Goal: Task Accomplishment & Management: Manage account settings

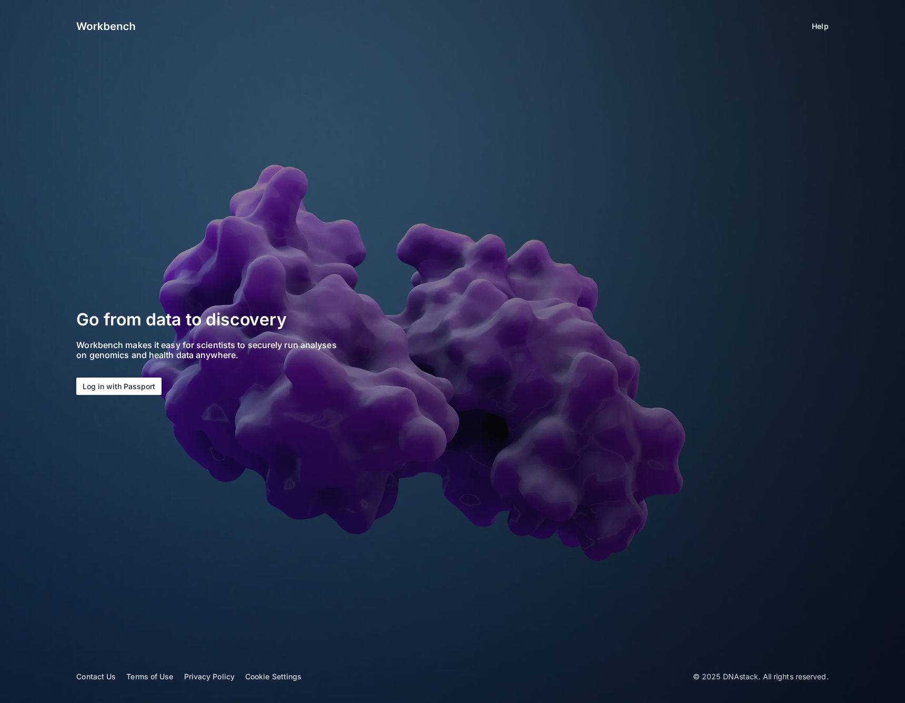
click at [103, 378] on button "Log in with Passport" at bounding box center [118, 385] width 85 height 17
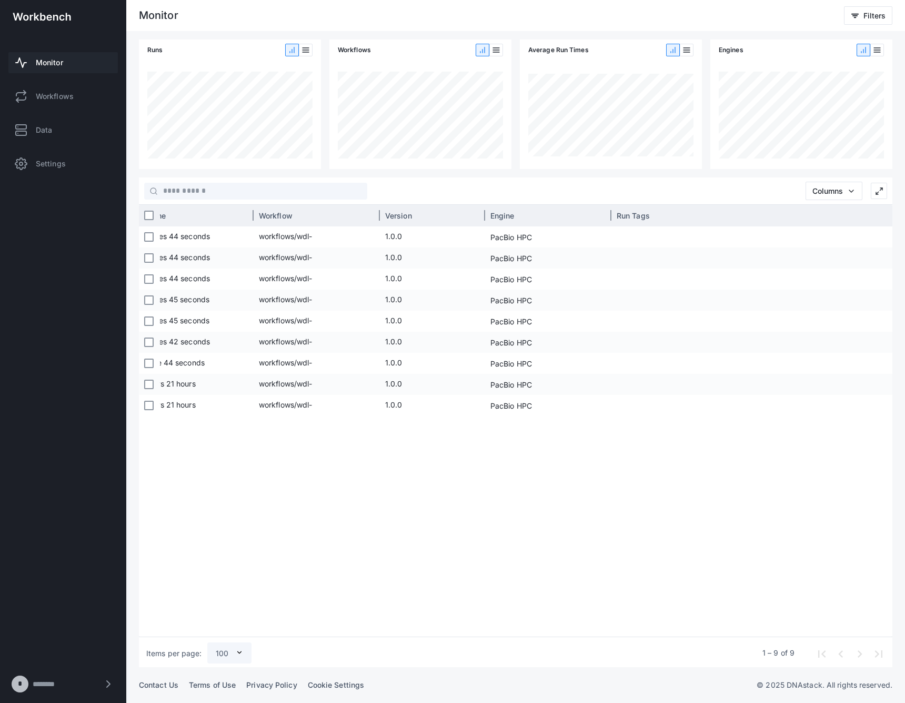
click at [377, 215] on div "Workflow" at bounding box center [317, 215] width 126 height 21
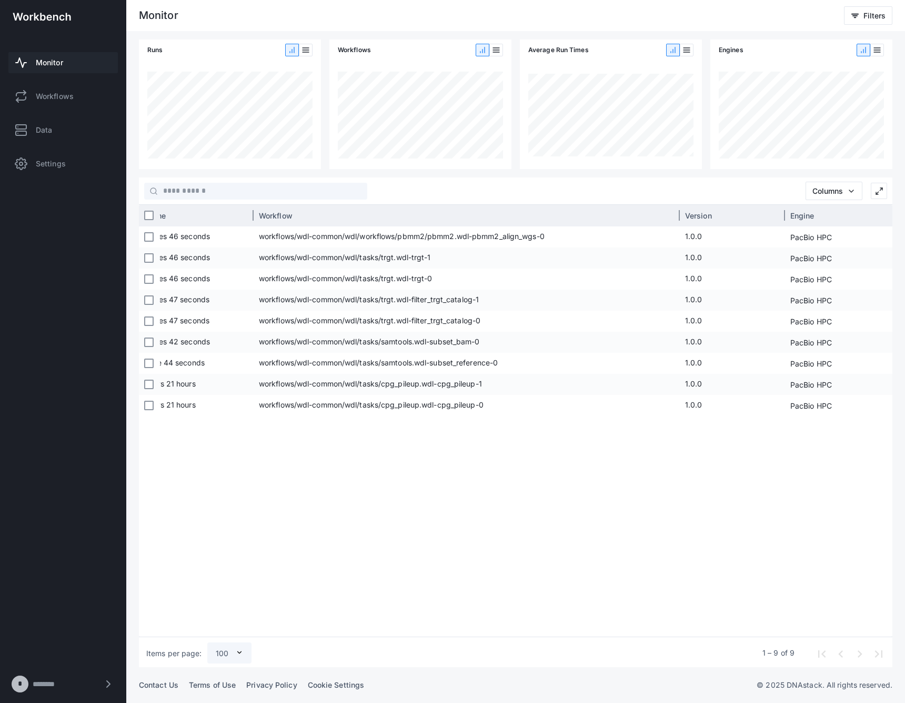
drag, startPoint x: 379, startPoint y: 215, endPoint x: 679, endPoint y: 212, distance: 300.0
click at [679, 212] on div at bounding box center [679, 215] width 3 height 21
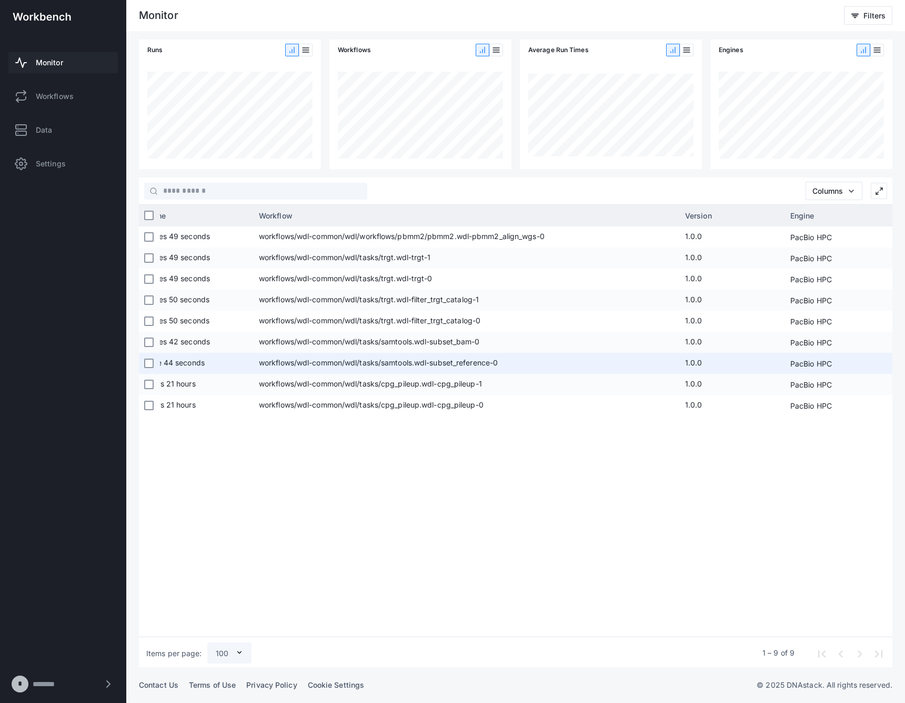
click at [437, 358] on span "workflows/wdl-common/wdl/tasks/samtools.wdl-subset_reference-0" at bounding box center [467, 363] width 416 height 21
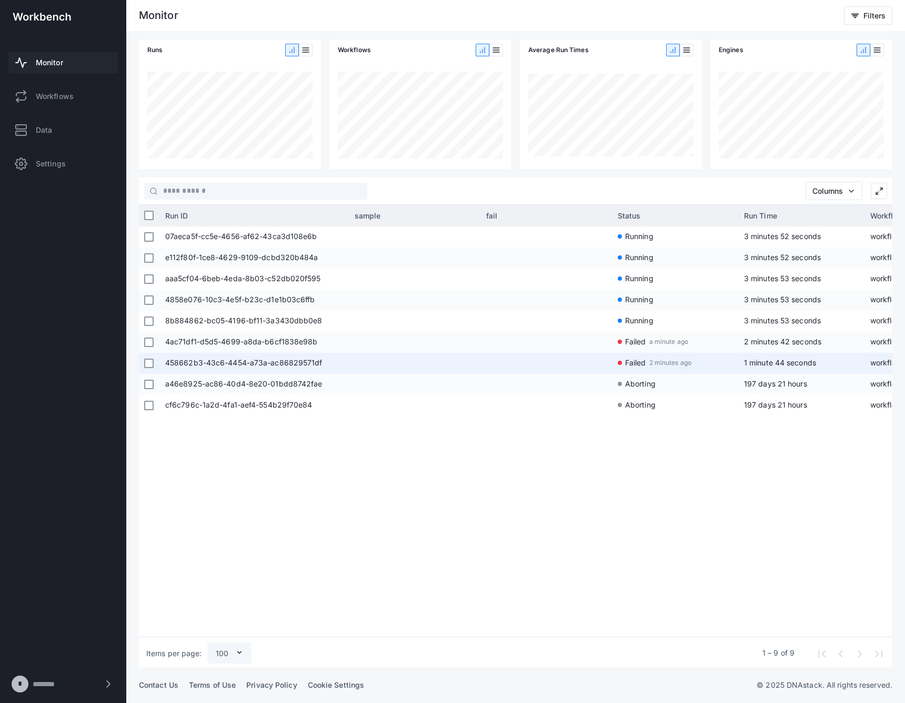
click at [238, 358] on span "458662b3-43c6-4454-a73a-ac86829571df" at bounding box center [254, 363] width 179 height 21
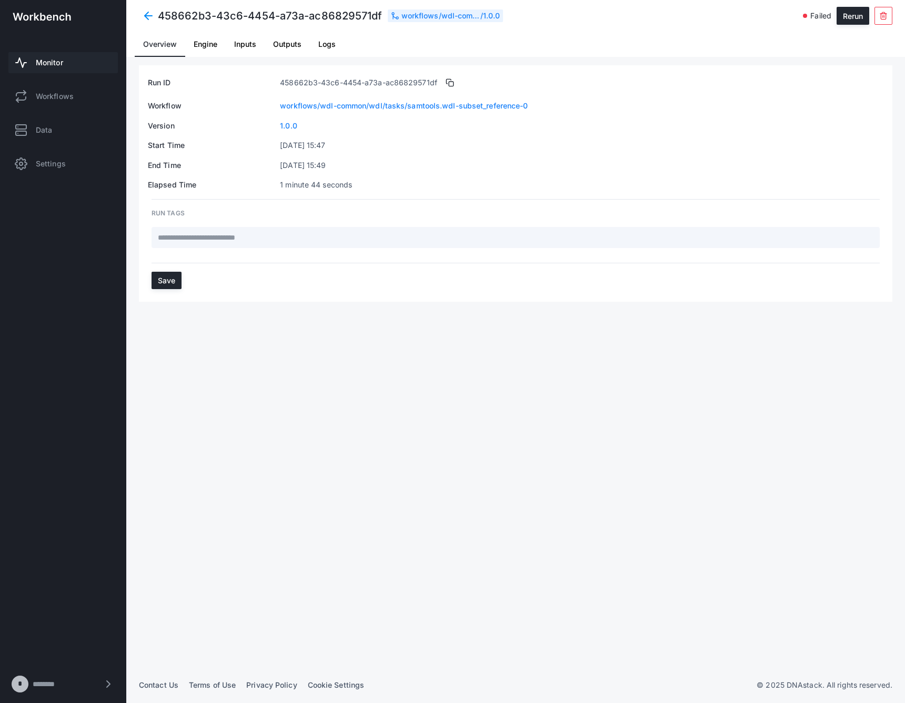
click at [332, 43] on span "Logs" at bounding box center [326, 44] width 17 height 7
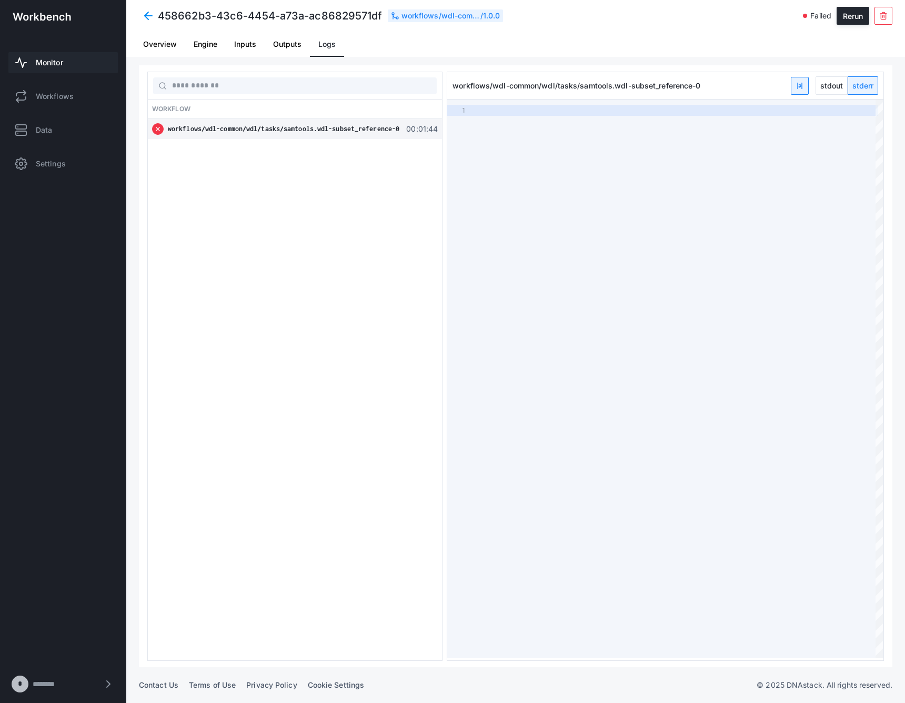
type textarea "**********"
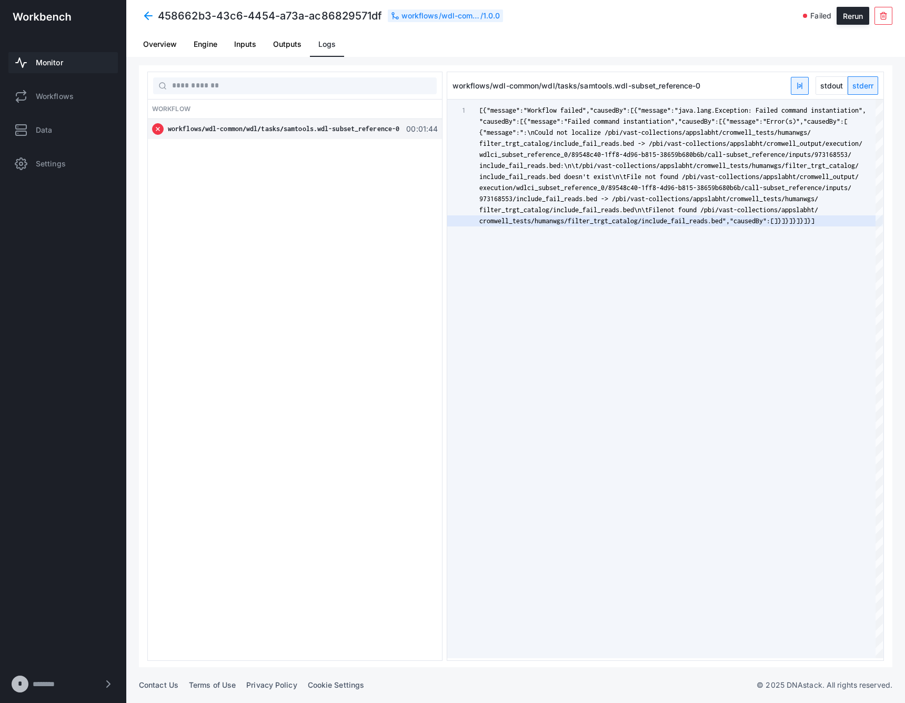
click at [145, 17] on span at bounding box center [148, 15] width 19 height 19
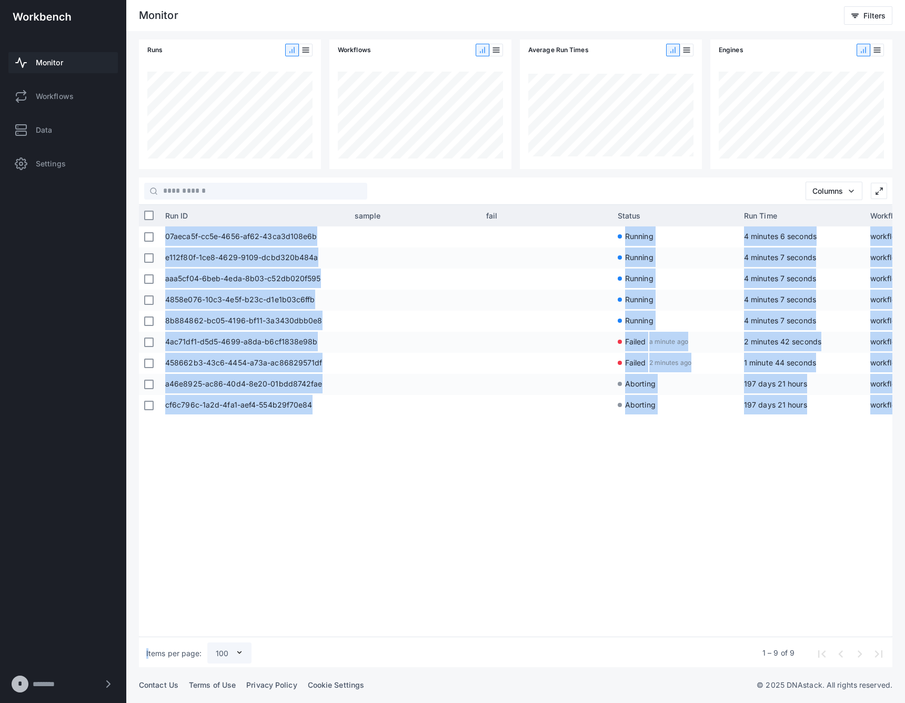
drag, startPoint x: 448, startPoint y: 630, endPoint x: 588, endPoint y: 634, distance: 140.0
click at [588, 634] on div "Run ID sample fail Status Run Time Workflow Version Engine Run Tags Submitted D…" at bounding box center [516, 421] width 754 height 432
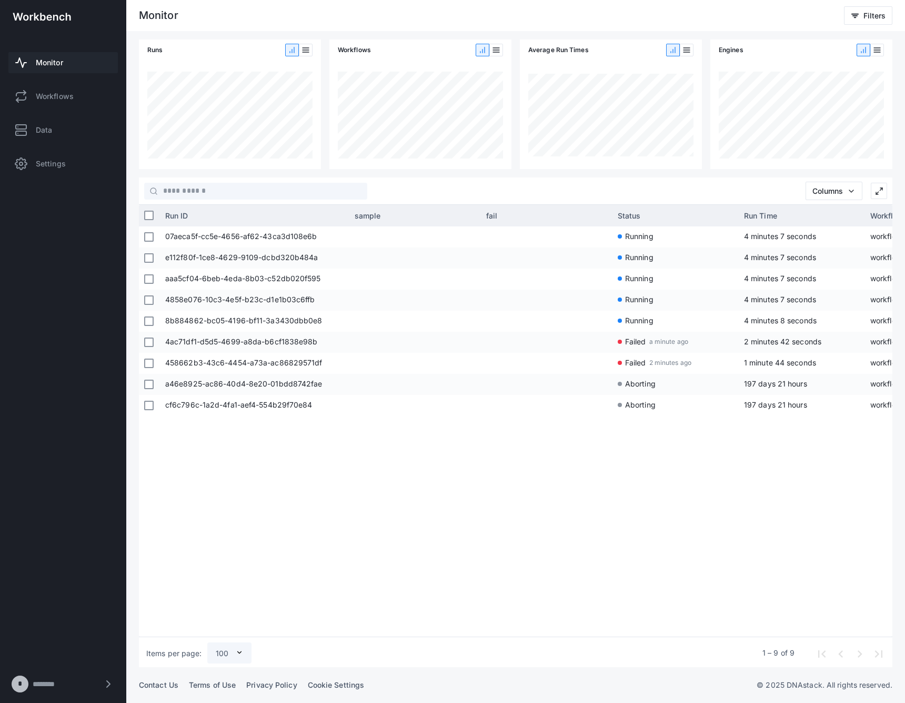
click at [519, 637] on div "Items per page: 100 1 – 9 of 9" at bounding box center [516, 652] width 754 height 31
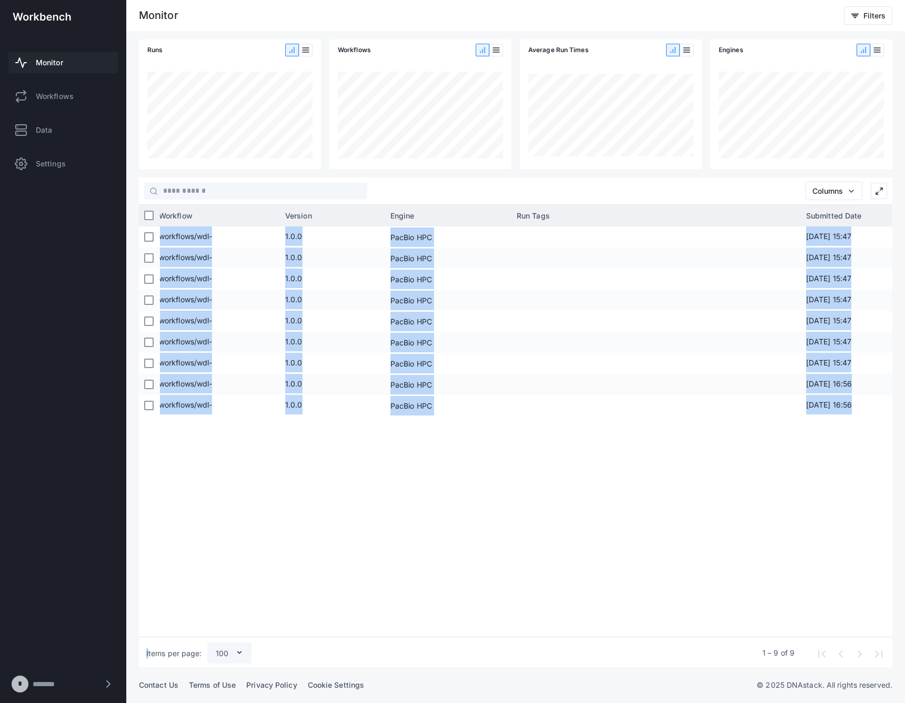
drag, startPoint x: 503, startPoint y: 632, endPoint x: 413, endPoint y: 634, distance: 90.0
click at [413, 634] on div "Run ID sample fail Status Run Time Workflow Version Engine Run Tags Submitted D…" at bounding box center [516, 421] width 754 height 432
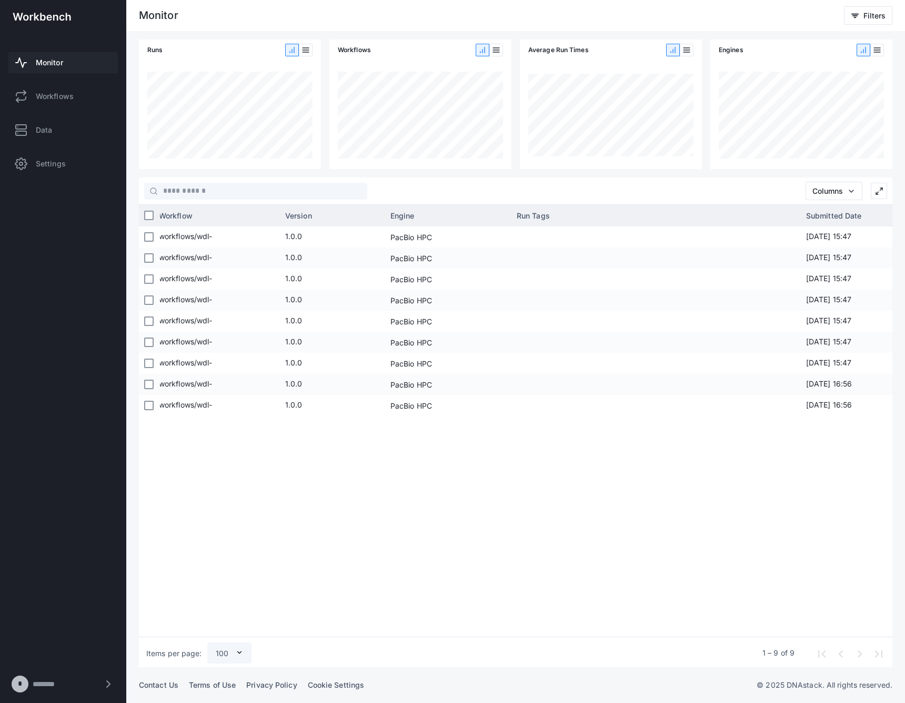
click at [534, 366] on app-col-tags-cell-renderer at bounding box center [656, 363] width 279 height 21
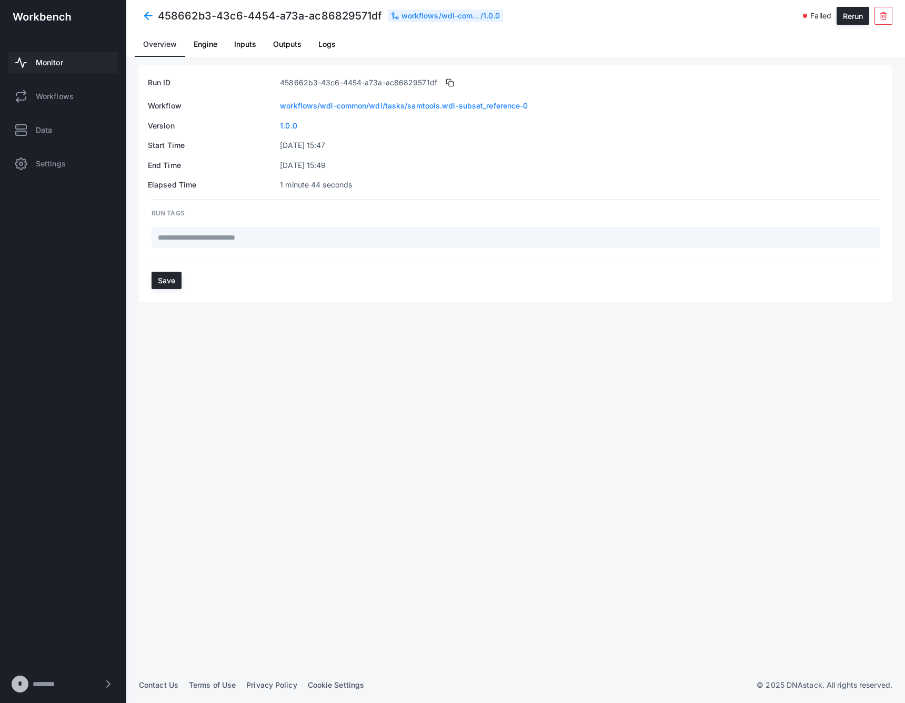
click at [139, 15] on span at bounding box center [148, 15] width 19 height 19
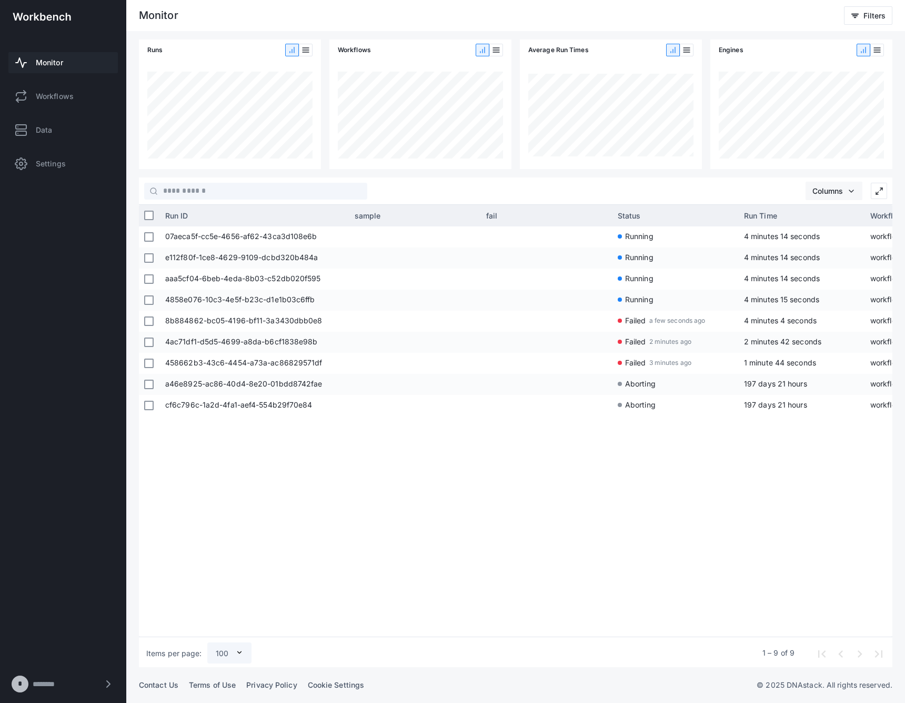
click at [856, 195] on button "Columns" at bounding box center [834, 191] width 57 height 18
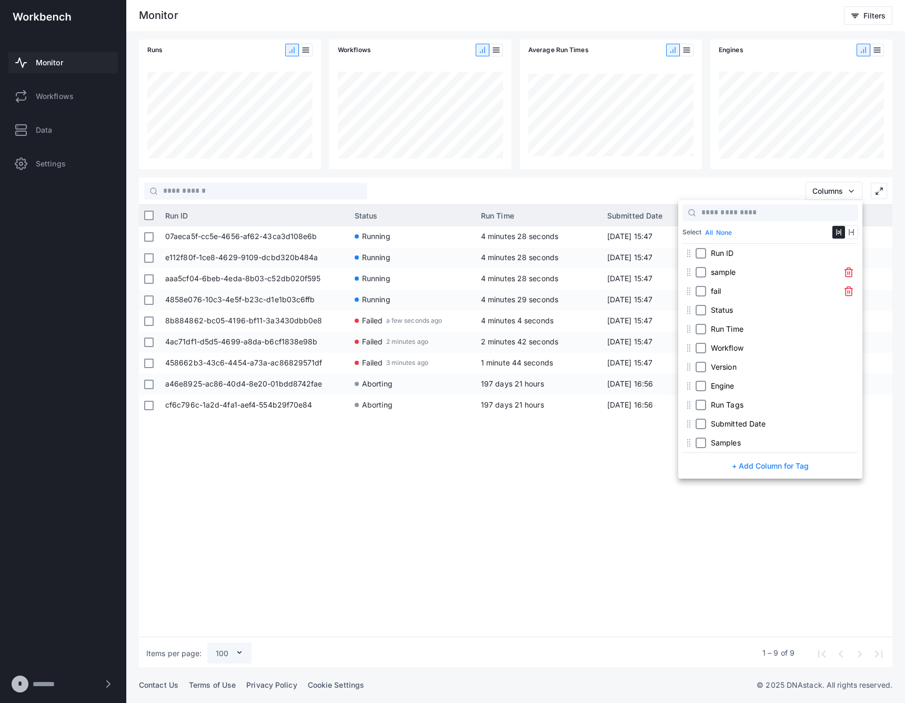
click at [651, 499] on div at bounding box center [452, 351] width 905 height 703
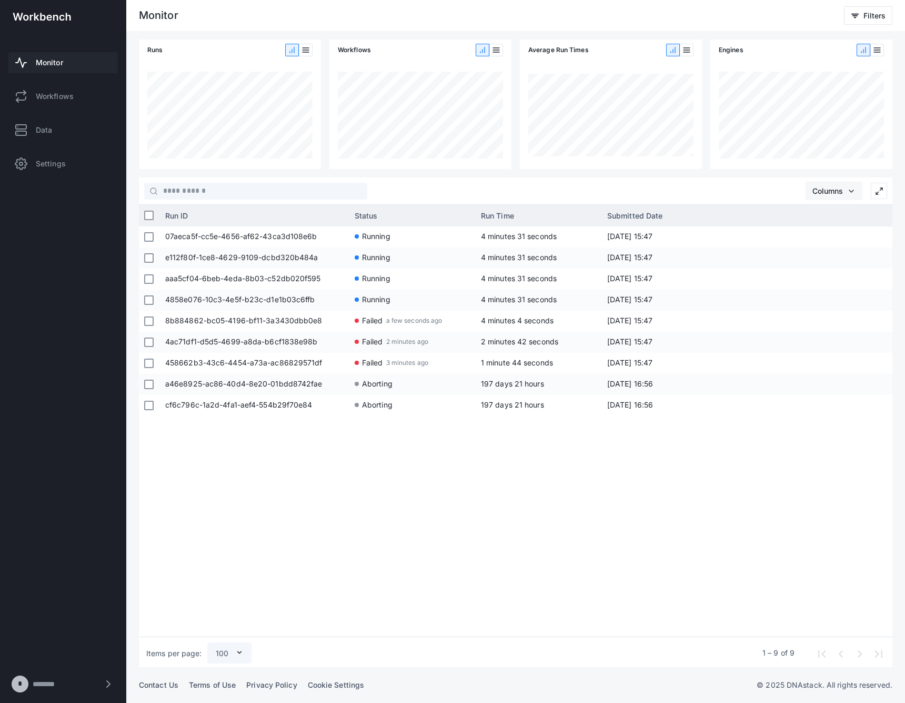
click at [834, 187] on span "Columns" at bounding box center [828, 190] width 31 height 9
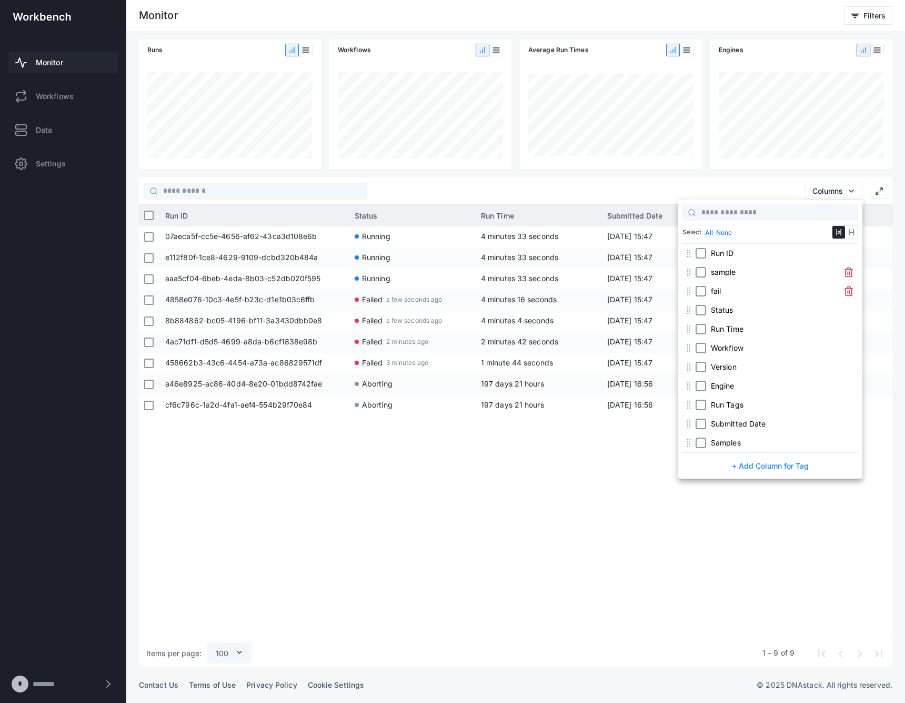
click at [595, 426] on div at bounding box center [452, 351] width 905 height 703
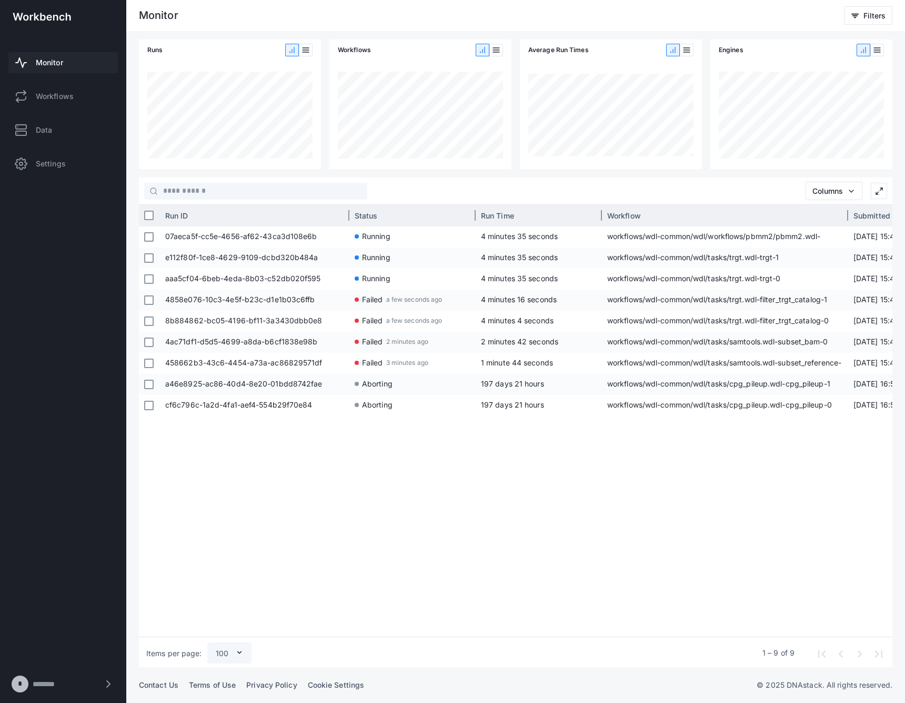
drag, startPoint x: 727, startPoint y: 214, endPoint x: 847, endPoint y: 214, distance: 120.0
click at [847, 214] on div at bounding box center [848, 215] width 3 height 21
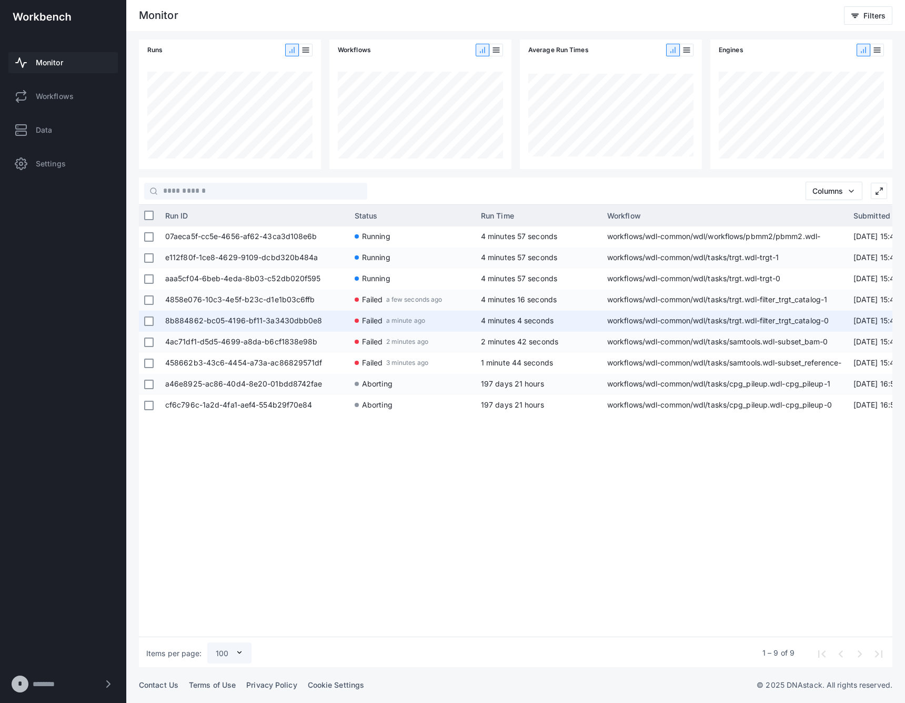
click at [697, 318] on span "workflows/wdl-common/wdl/tasks/trgt.wdl-filter_trgt_catalog-0" at bounding box center [725, 321] width 236 height 21
click at [275, 319] on span "8b884862-bc05-4196-bf11-3a3430dbb0e8" at bounding box center [254, 321] width 179 height 21
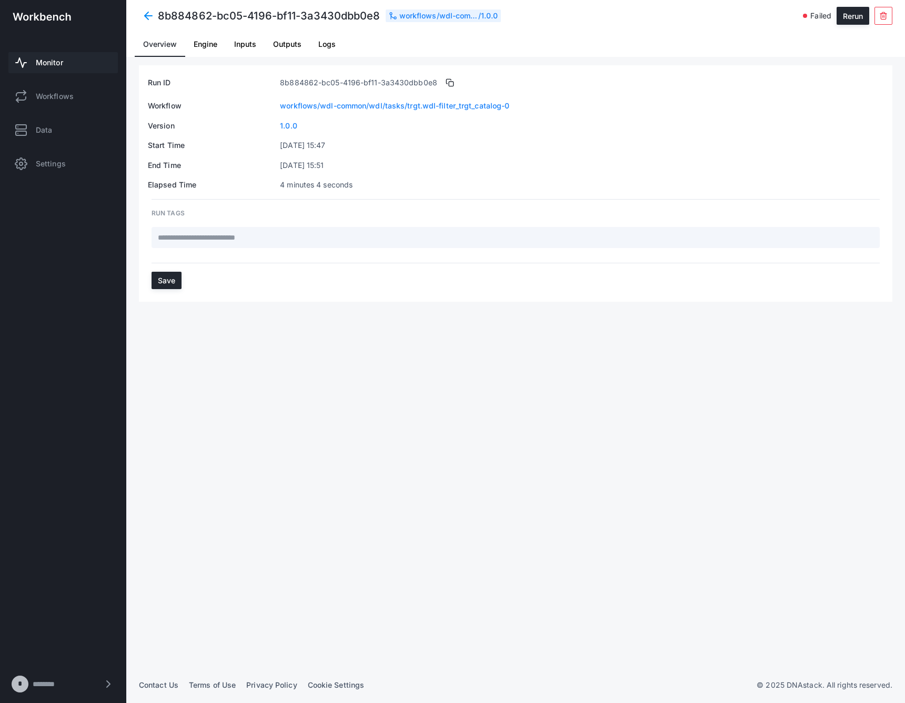
click at [337, 49] on link "Logs" at bounding box center [327, 44] width 34 height 25
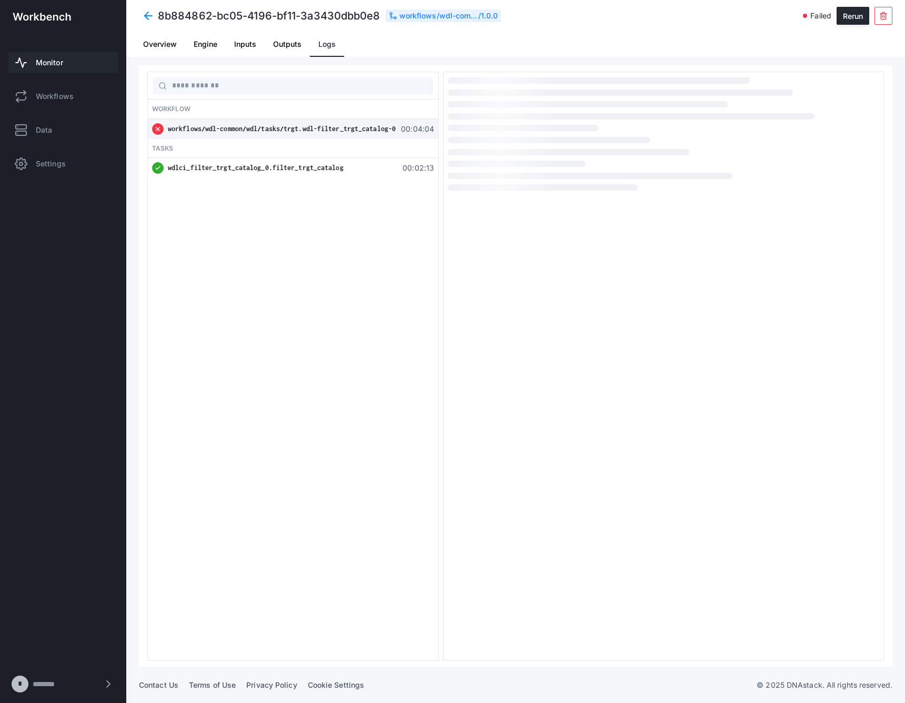
click at [301, 170] on span "wdlci_filter_trgt_catalog_0.filter_trgt_catalog" at bounding box center [256, 168] width 176 height 8
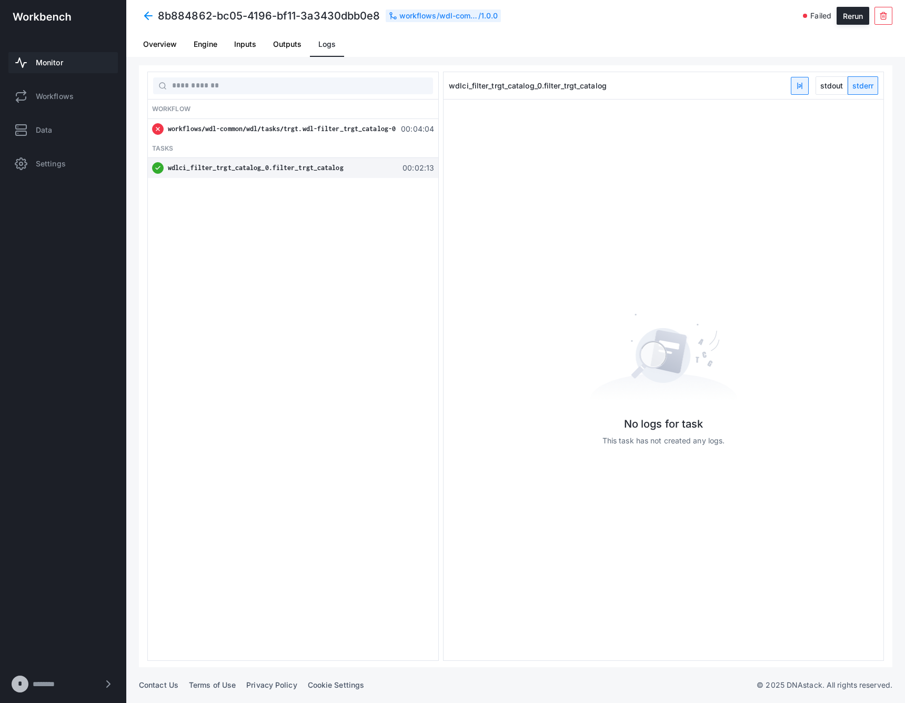
click at [325, 132] on span "workflows/wdl-common/wdl/tasks/trgt.wdl-filter_trgt_catalog-0" at bounding box center [282, 129] width 228 height 8
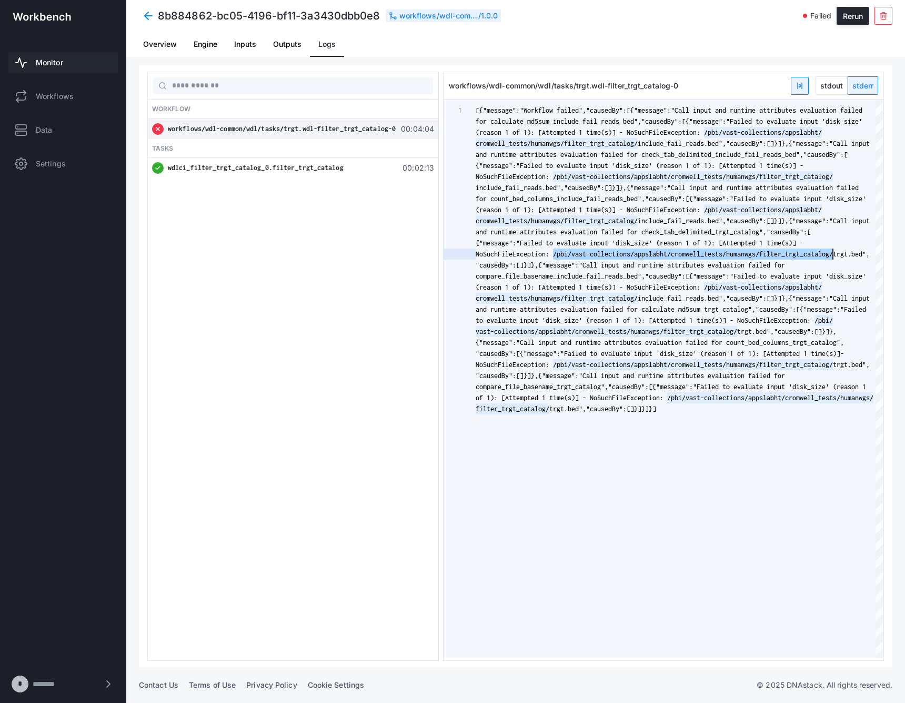
scroll to position [0, 357]
drag, startPoint x: 554, startPoint y: 255, endPoint x: 833, endPoint y: 251, distance: 279.0
click at [833, 251] on div "1 [{"message":"Workflow failed","causedBy":[{"messag e":"Call input and runtime…" at bounding box center [663, 378] width 439 height 558
click at [564, 233] on span "and runtime attributes evaluation failed for check" at bounding box center [568, 232] width 184 height 8
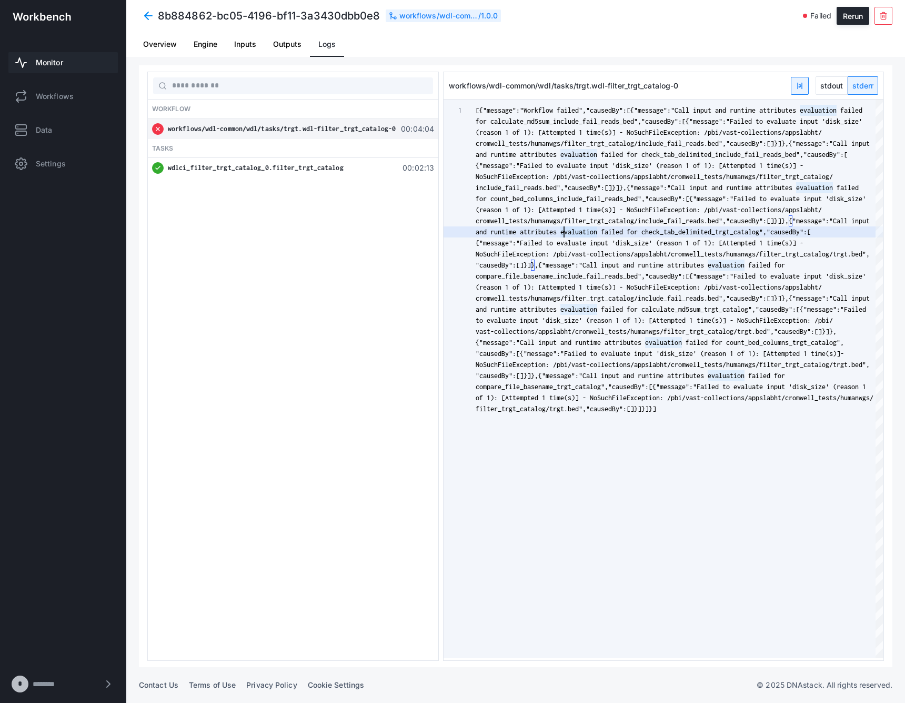
click at [686, 171] on div "1 [{"message":"Workflow failed","causedBy":[{"messag e":"Call input and runtime…" at bounding box center [663, 378] width 439 height 558
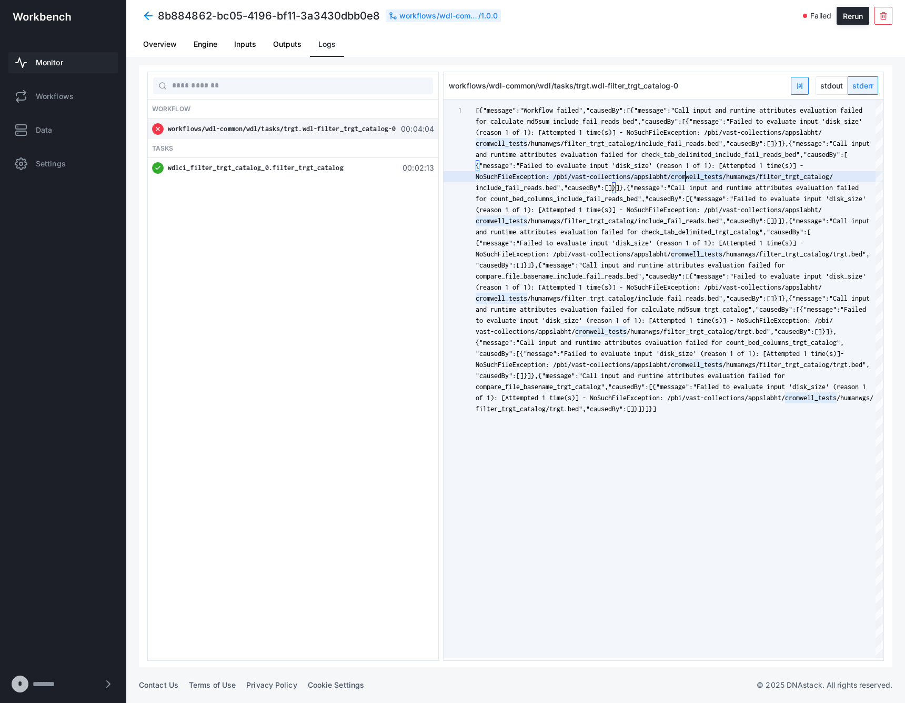
scroll to position [0, 1872]
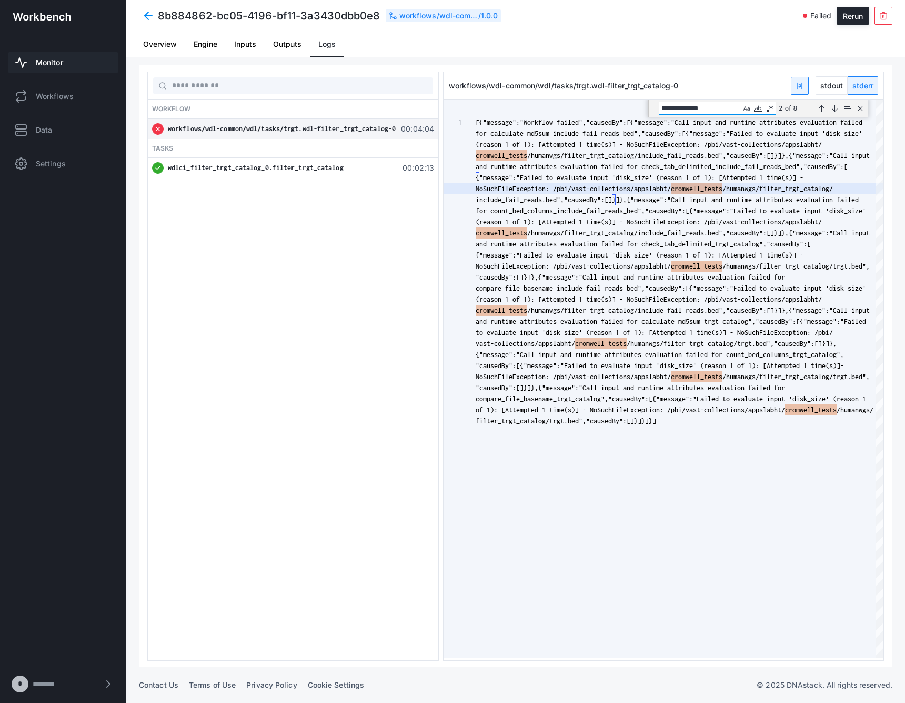
type textarea "**********"
type textarea "*"
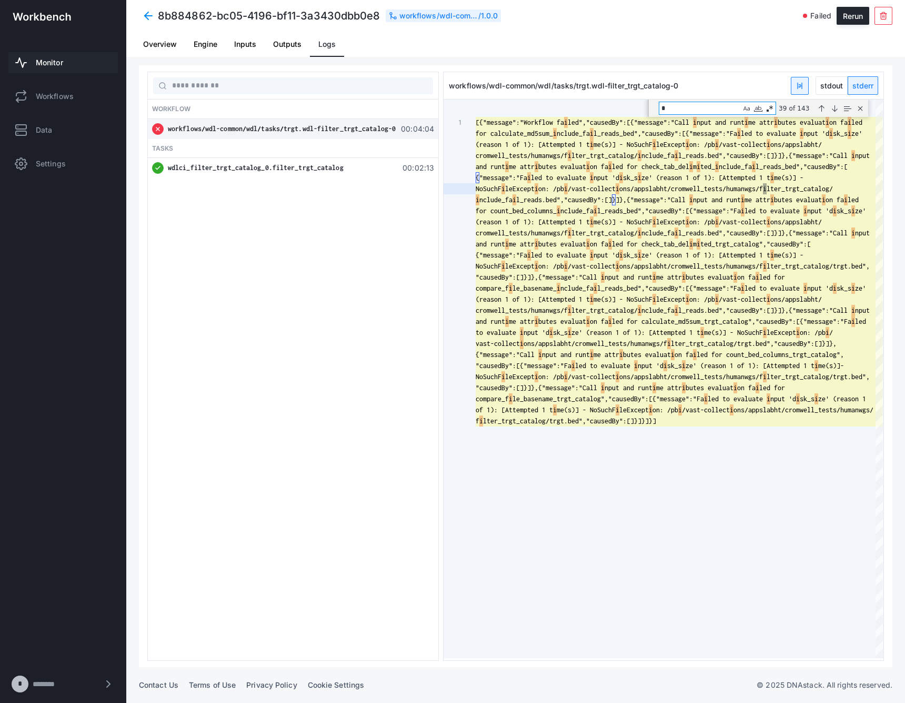
type textarea "**********"
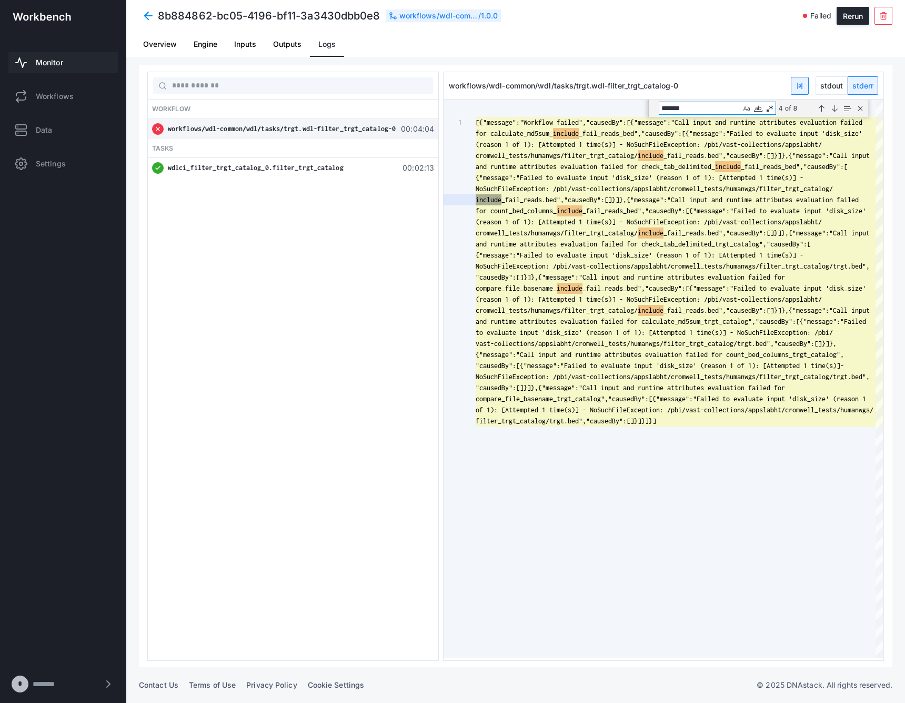
scroll to position [0, 26]
type textarea "*******"
click at [855, 41] on div "Overview Engine Inputs Outputs Logs" at bounding box center [516, 44] width 762 height 25
click at [835, 82] on span "stdout" at bounding box center [831, 85] width 31 height 17
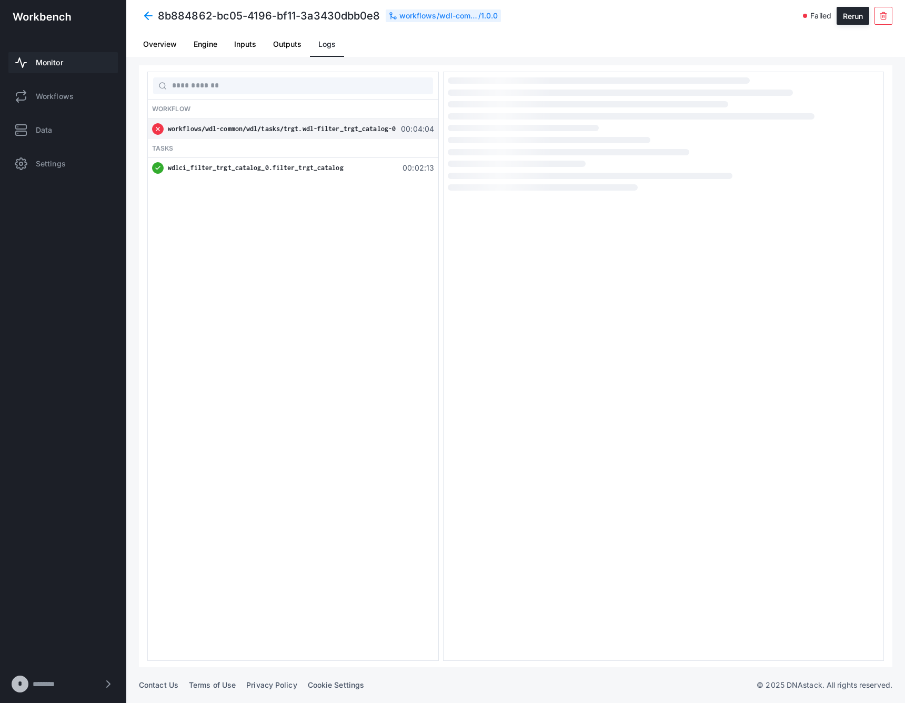
click at [316, 171] on span "wdlci_filter_trgt_catalog_0.filter_trgt_catalog" at bounding box center [256, 168] width 176 height 8
click at [147, 16] on span at bounding box center [148, 15] width 19 height 19
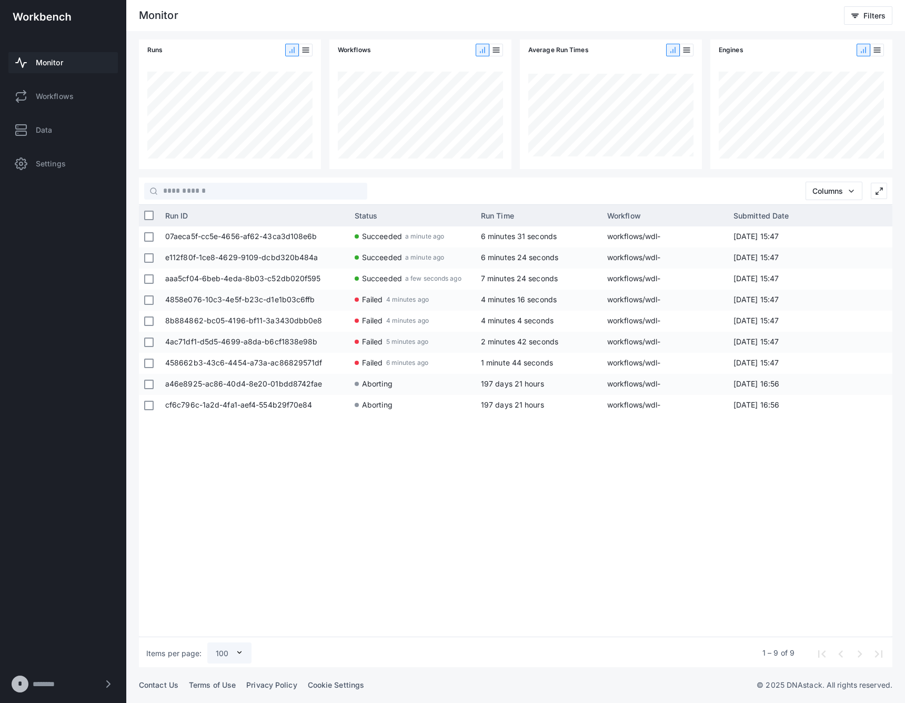
drag, startPoint x: 653, startPoint y: 632, endPoint x: 808, endPoint y: 629, distance: 155.3
click at [808, 629] on div "07aeca5f-cc5e-4656-af62-43ca3d108e6b Succeeded a minute ago 6 minutes 31 second…" at bounding box center [526, 429] width 733 height 406
click at [813, 629] on div "07aeca5f-cc5e-4656-af62-43ca3d108e6b Succeeded a minute ago 6 minutes 31 second…" at bounding box center [526, 429] width 733 height 406
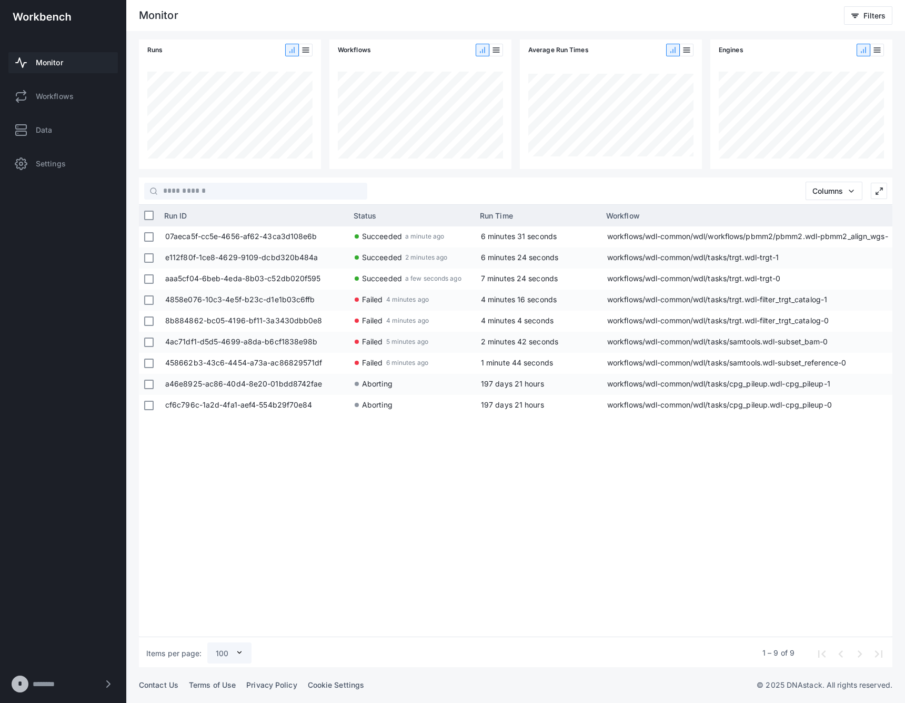
scroll to position [0, 8]
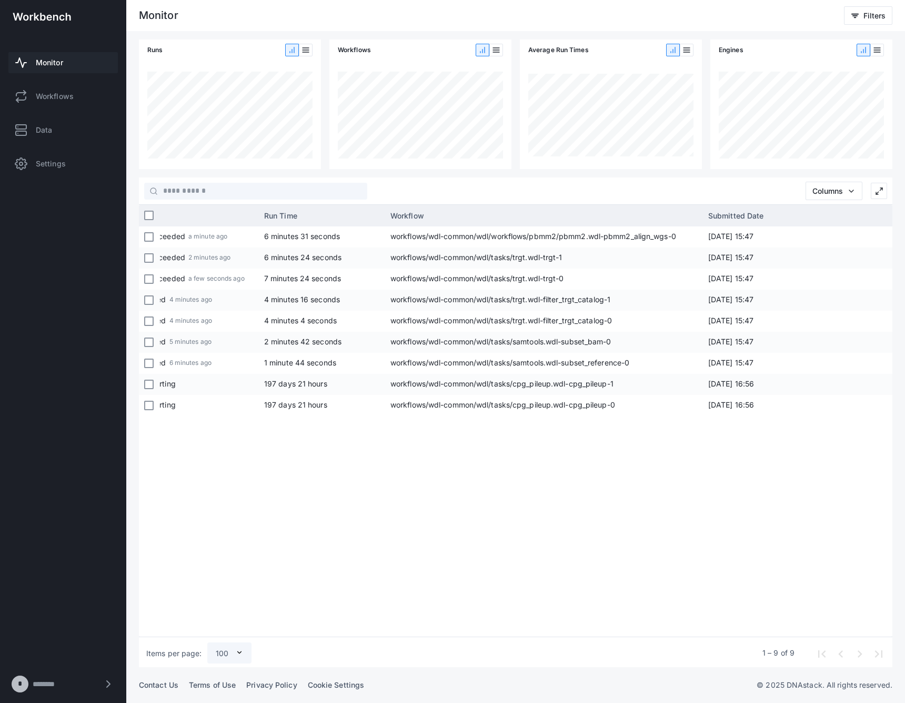
drag, startPoint x: 727, startPoint y: 214, endPoint x: 918, endPoint y: 210, distance: 191.6
click at [905, 210] on html "Monitor Filters Runs Workflows Average Run Times Engines Columns Press ENTER to…" at bounding box center [452, 351] width 905 height 703
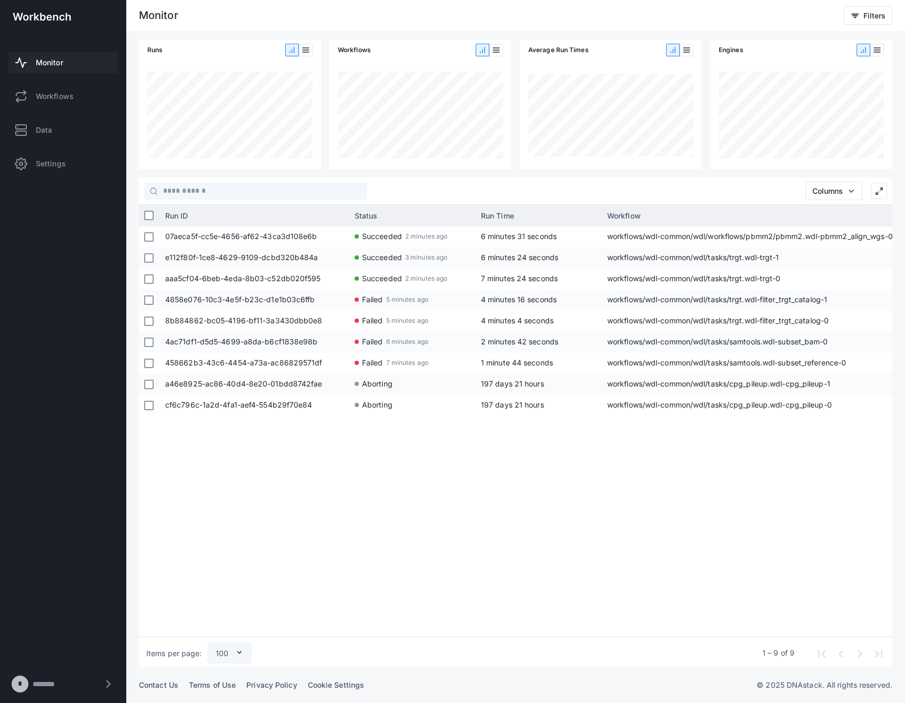
click at [673, 576] on div "07aeca5f-cc5e-4656-af62-43ca3d108e6b Succeeded 2 minutes ago 6 minutes 31 secon…" at bounding box center [526, 429] width 733 height 406
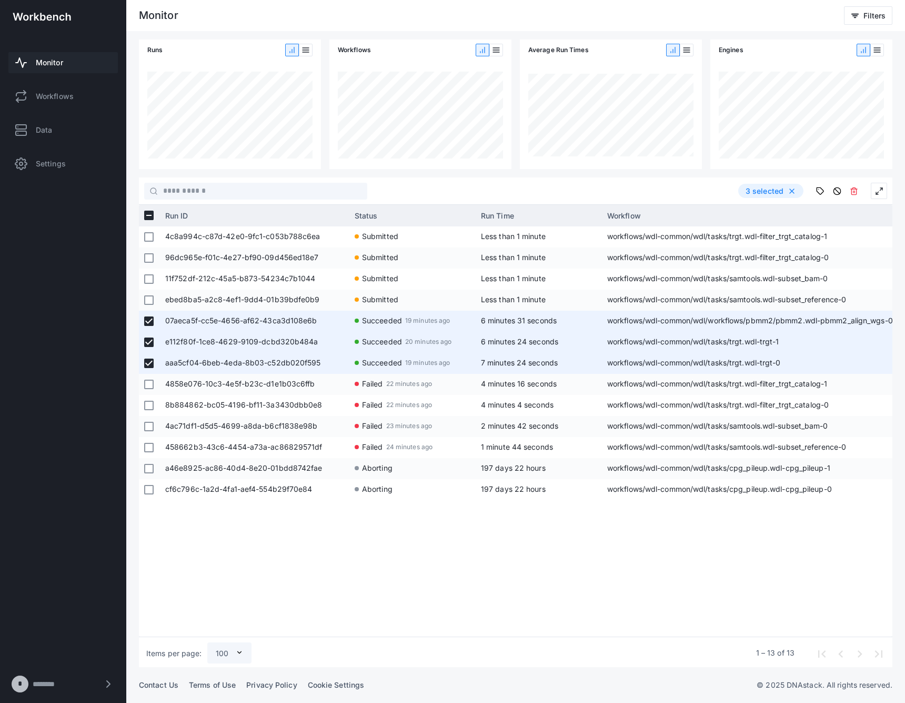
click at [149, 390] on div at bounding box center [148, 384] width 9 height 19
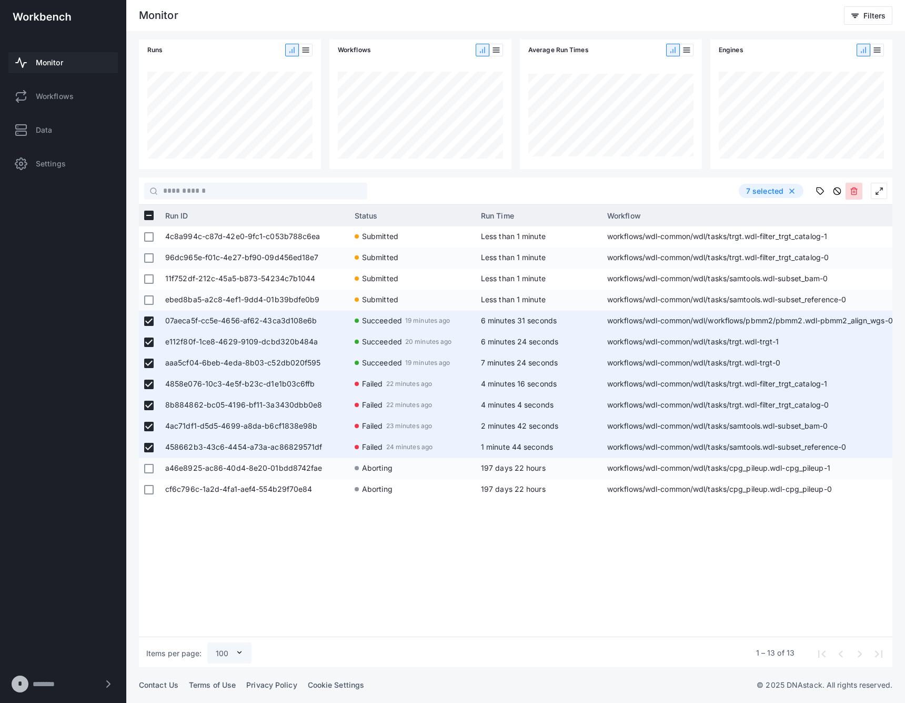
click at [851, 196] on button at bounding box center [854, 191] width 17 height 17
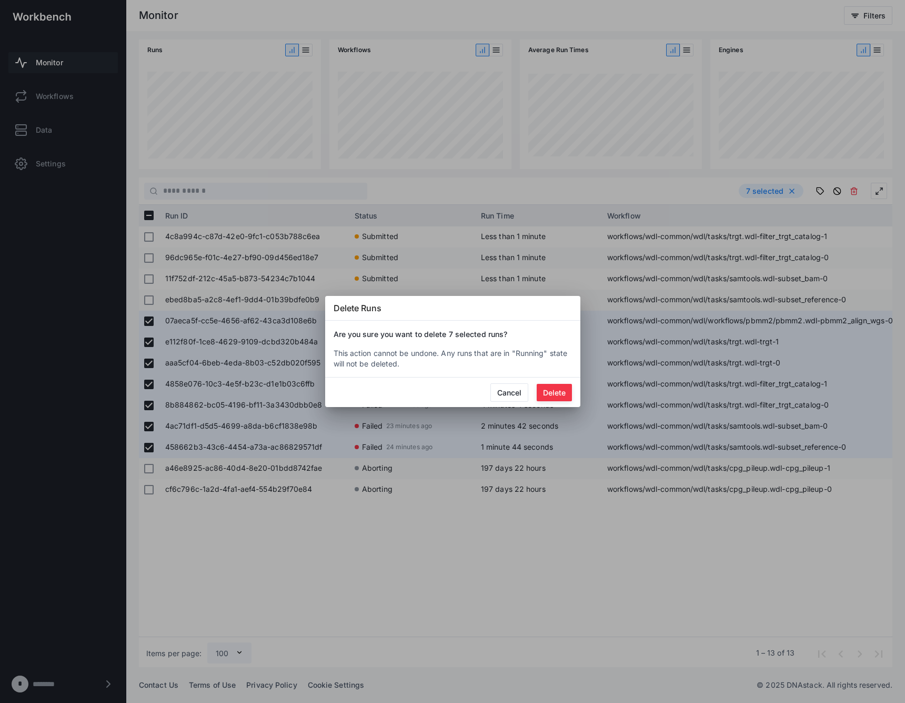
click at [559, 389] on button "Delete" at bounding box center [554, 392] width 35 height 17
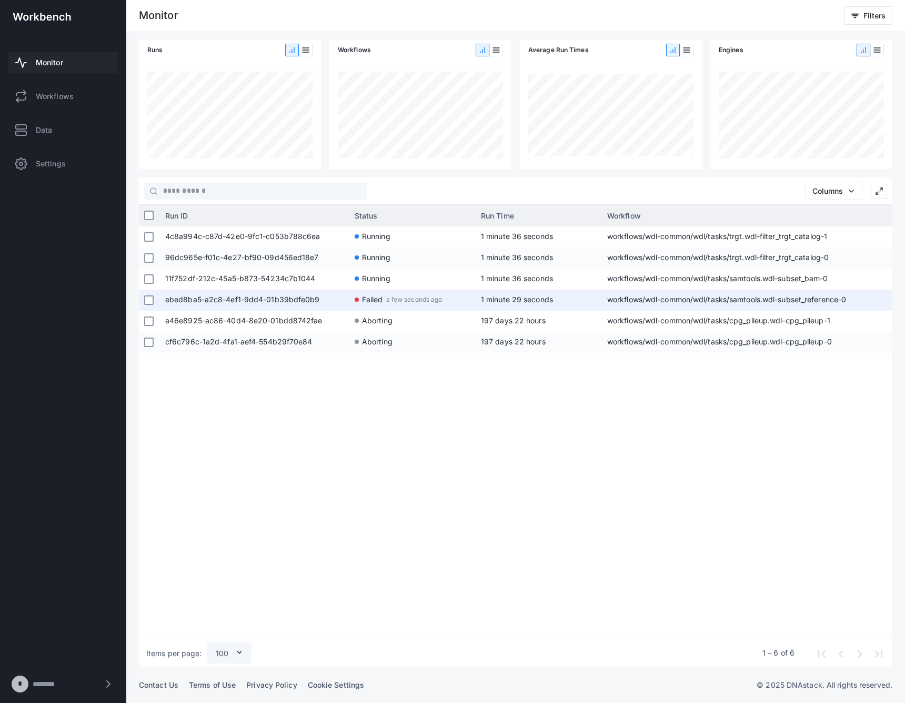
click at [451, 296] on app-run-status-indicator "Failed a few seconds ago" at bounding box center [413, 298] width 116 height 19
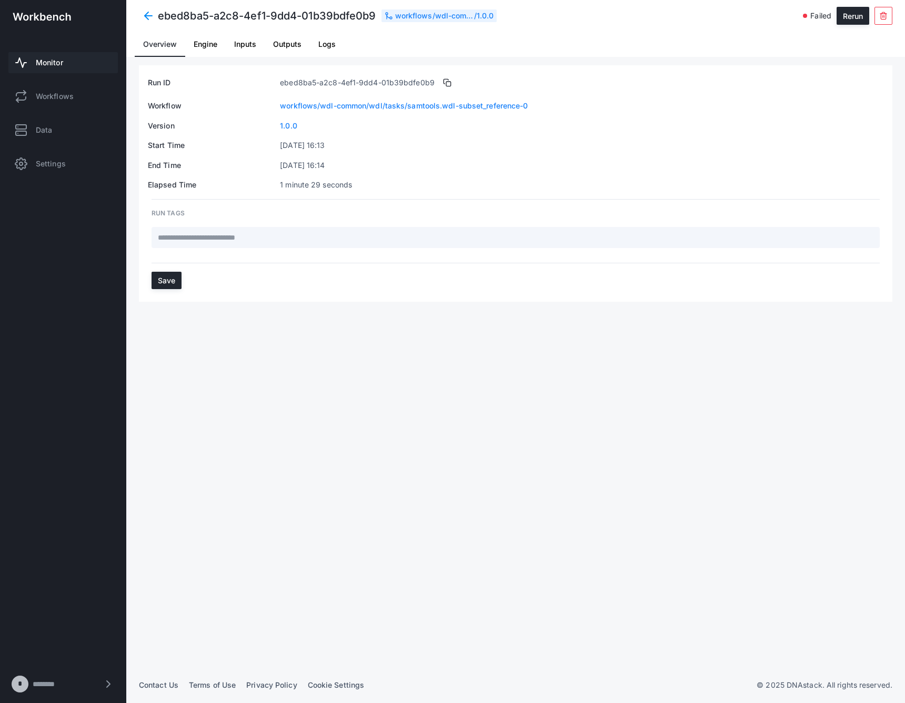
click at [328, 48] on span "Logs" at bounding box center [326, 44] width 17 height 25
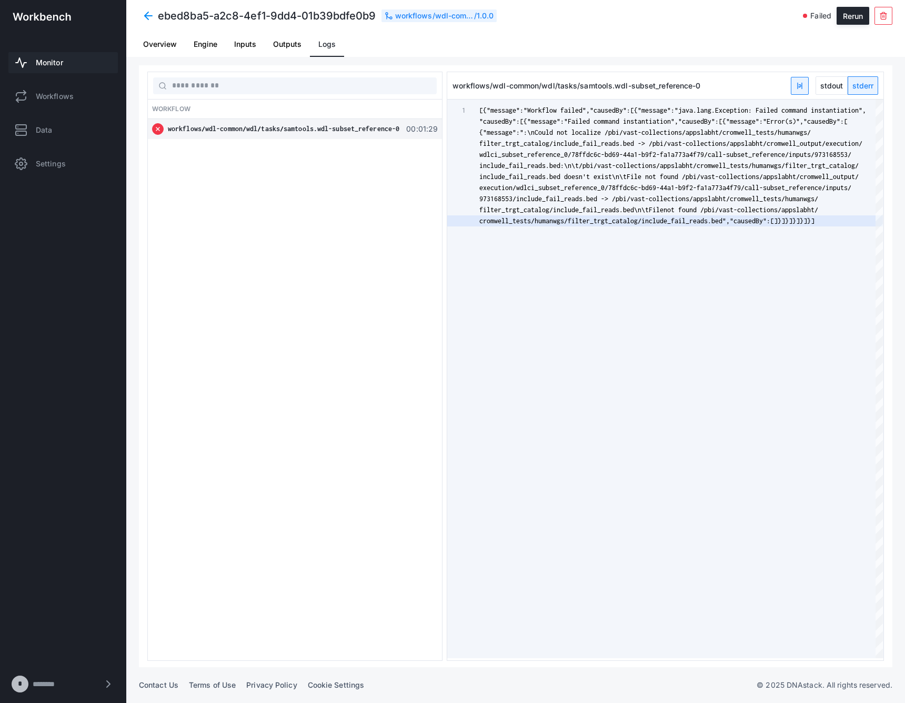
scroll to position [0, 335]
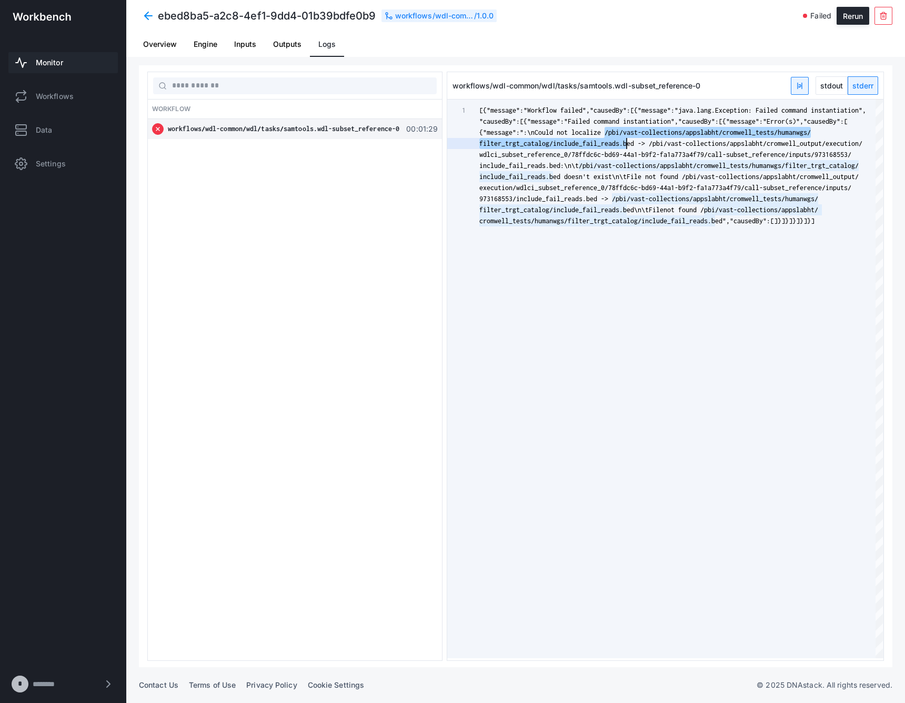
type textarea "**********"
drag, startPoint x: 605, startPoint y: 131, endPoint x: 634, endPoint y: 141, distance: 30.6
click at [634, 141] on div "1 [{"message":"Workflow failed","causedBy":[{"messag e":"java.lang.Exception: F…" at bounding box center [665, 378] width 436 height 558
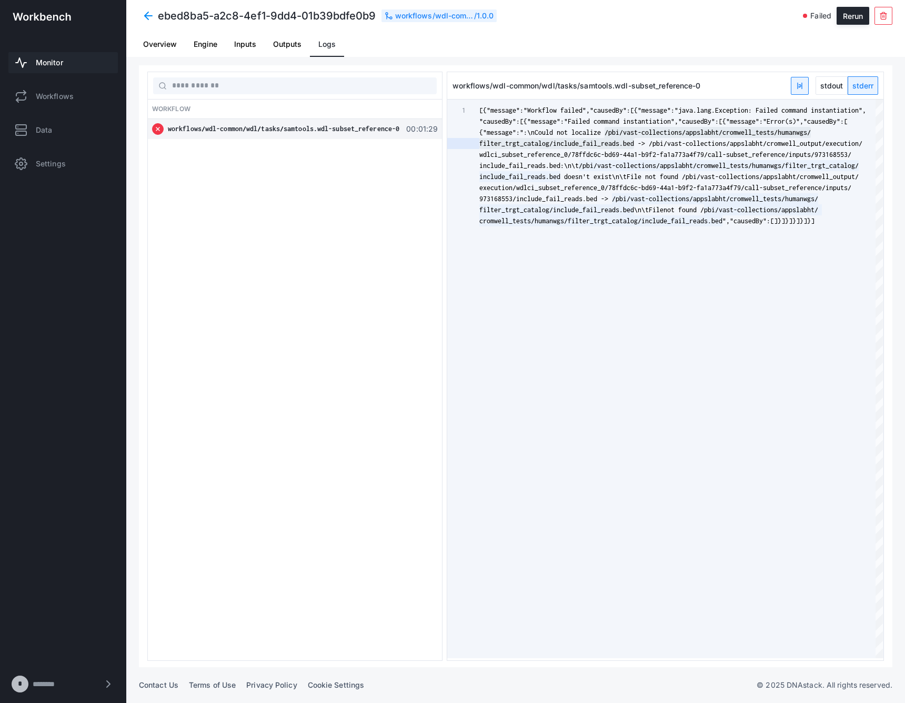
click at [146, 17] on span at bounding box center [148, 15] width 19 height 19
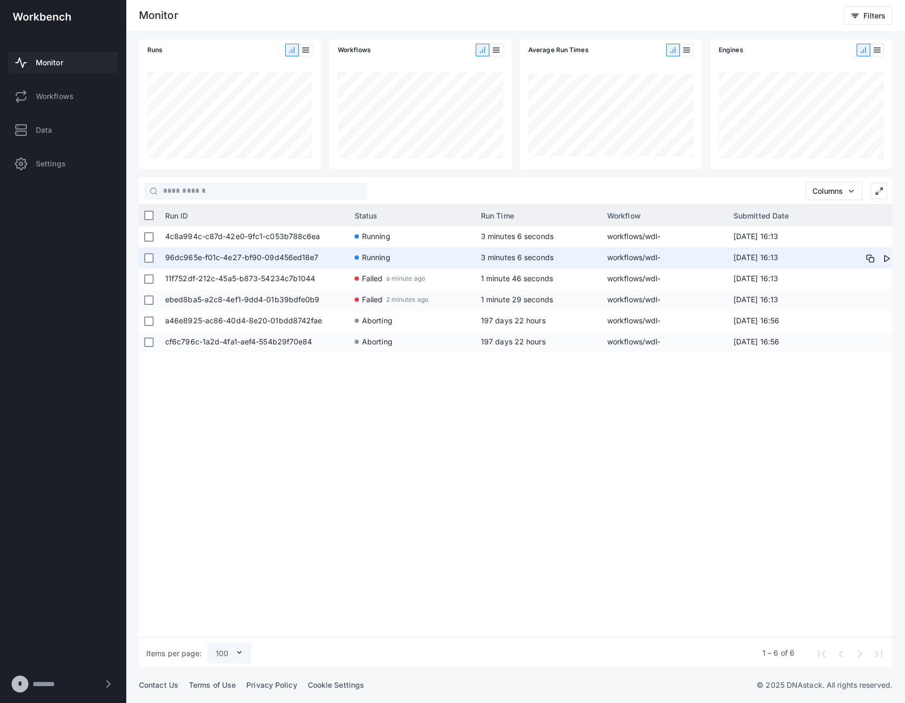
click at [617, 264] on span "workflows/wdl-common/wdl/tasks/trgt.wdl-filter_trgt_catalog-0" at bounding box center [665, 257] width 116 height 21
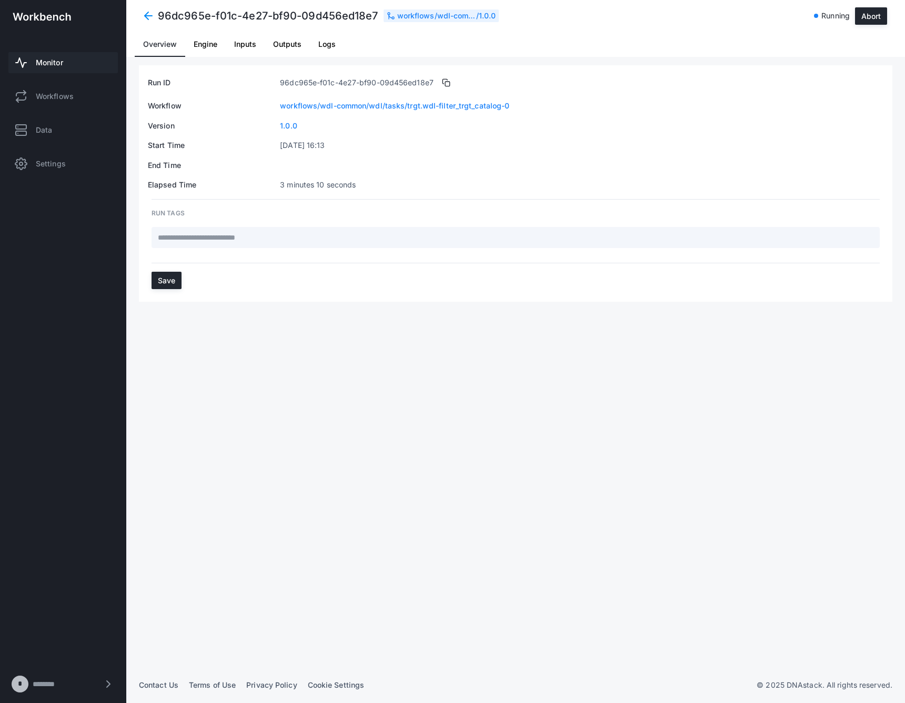
click at [340, 44] on link "Logs" at bounding box center [327, 44] width 34 height 25
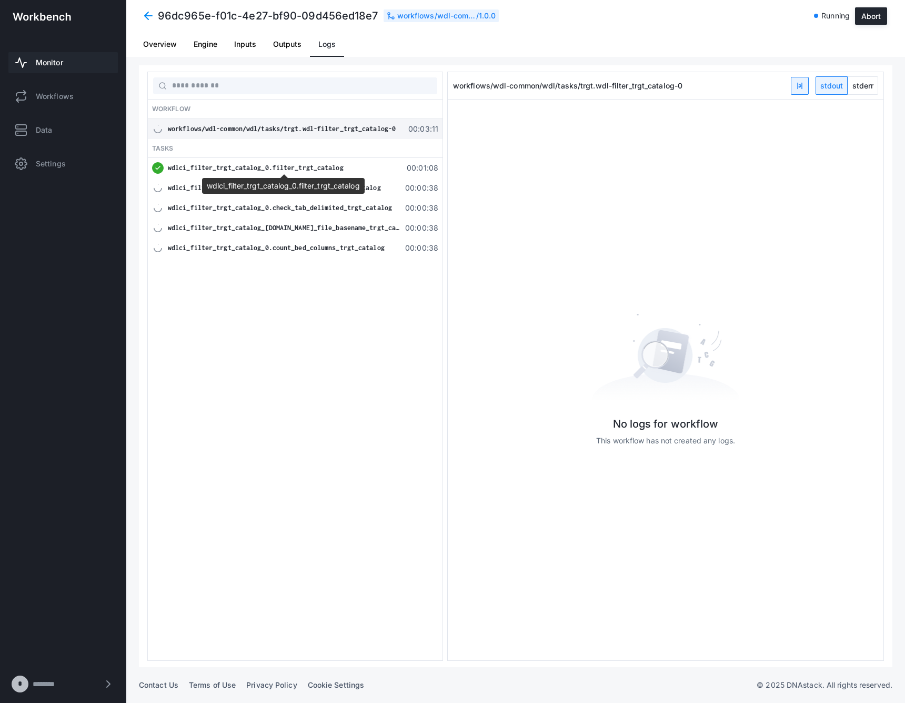
click at [308, 171] on span "wdlci_filter_trgt_catalog_0.filter_trgt_catalog" at bounding box center [256, 168] width 176 height 8
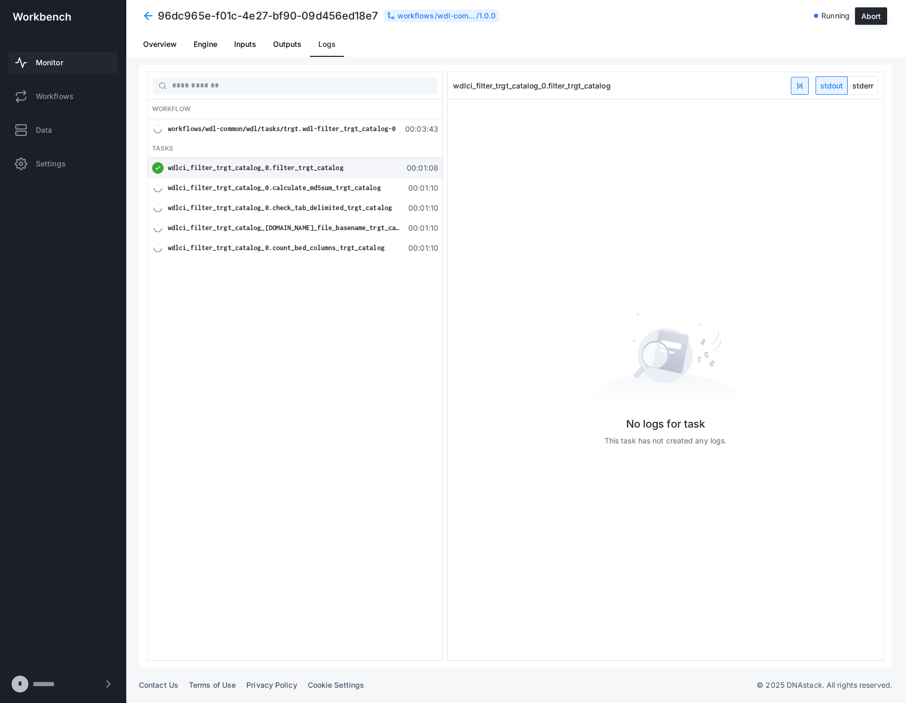
click at [139, 8] on span at bounding box center [148, 15] width 19 height 19
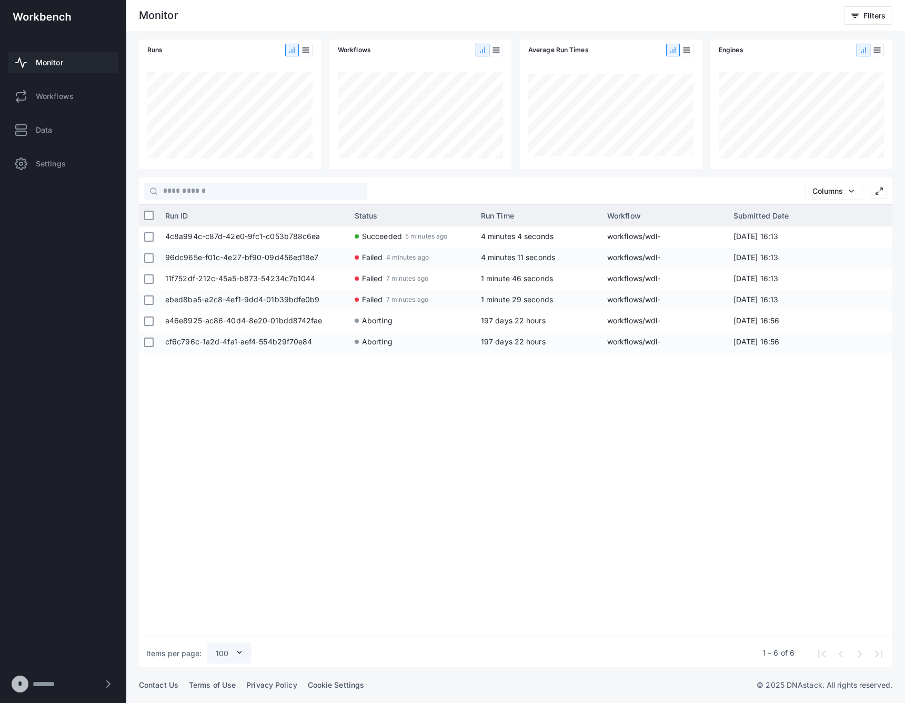
scroll to position [0, 25]
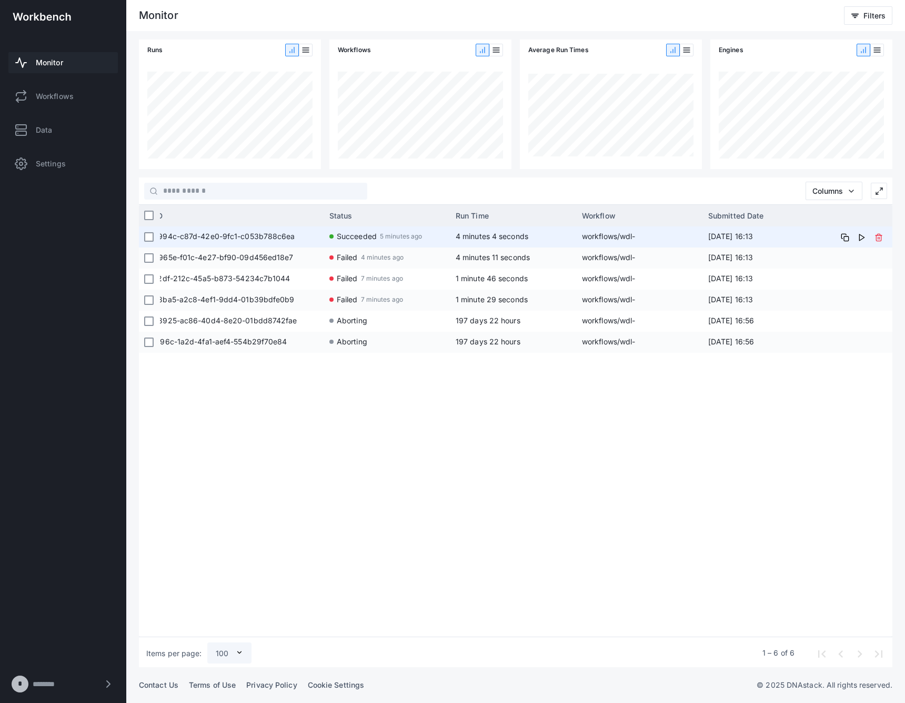
click at [453, 231] on div "4 minutes 4 seconds" at bounding box center [514, 236] width 126 height 21
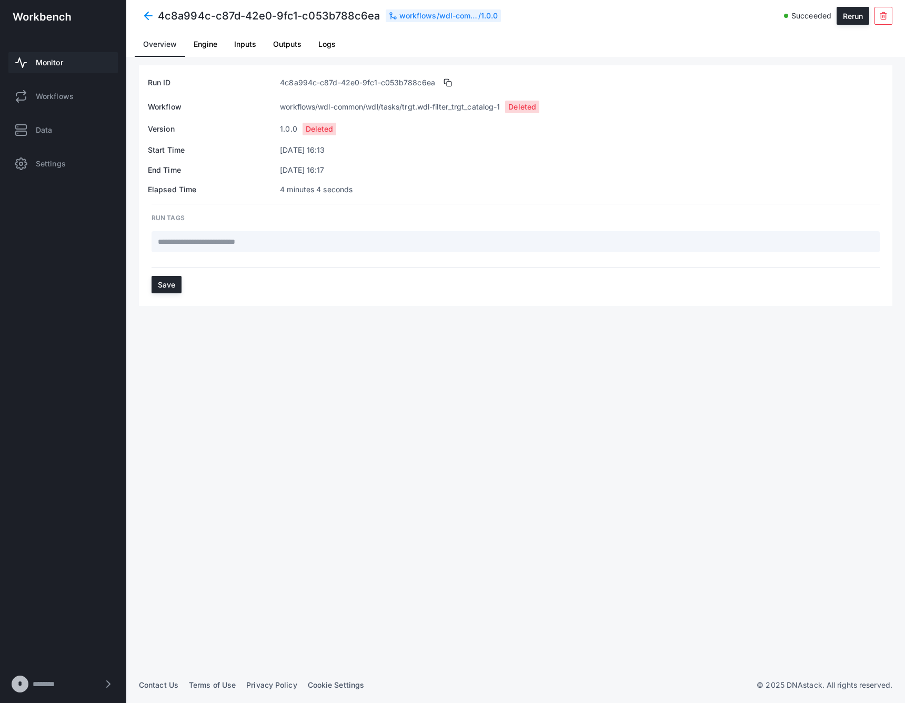
click at [151, 13] on span at bounding box center [148, 15] width 19 height 19
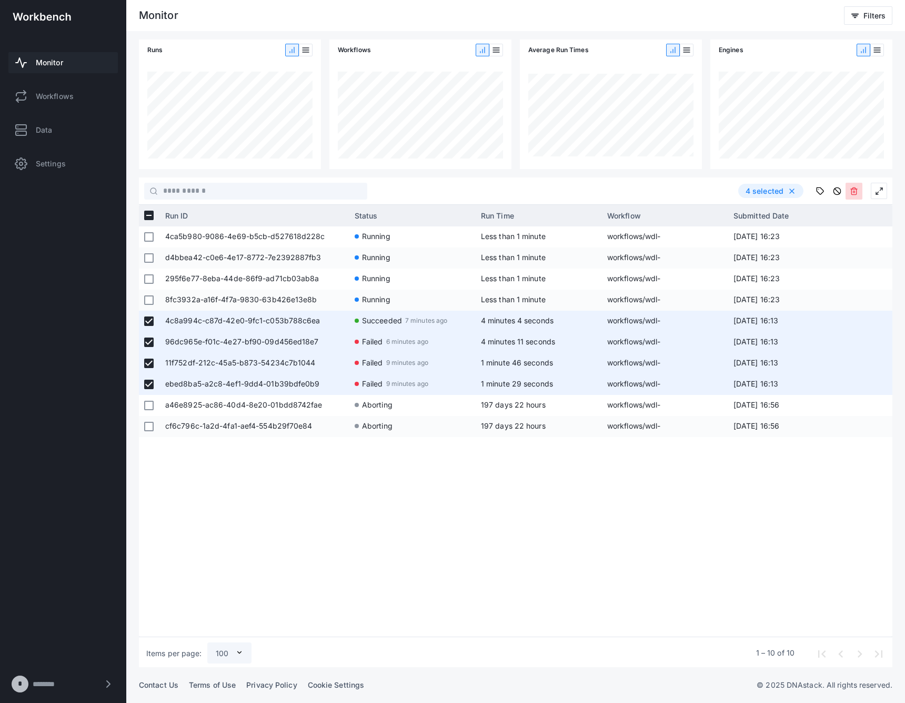
click at [853, 189] on icon at bounding box center [854, 191] width 8 height 8
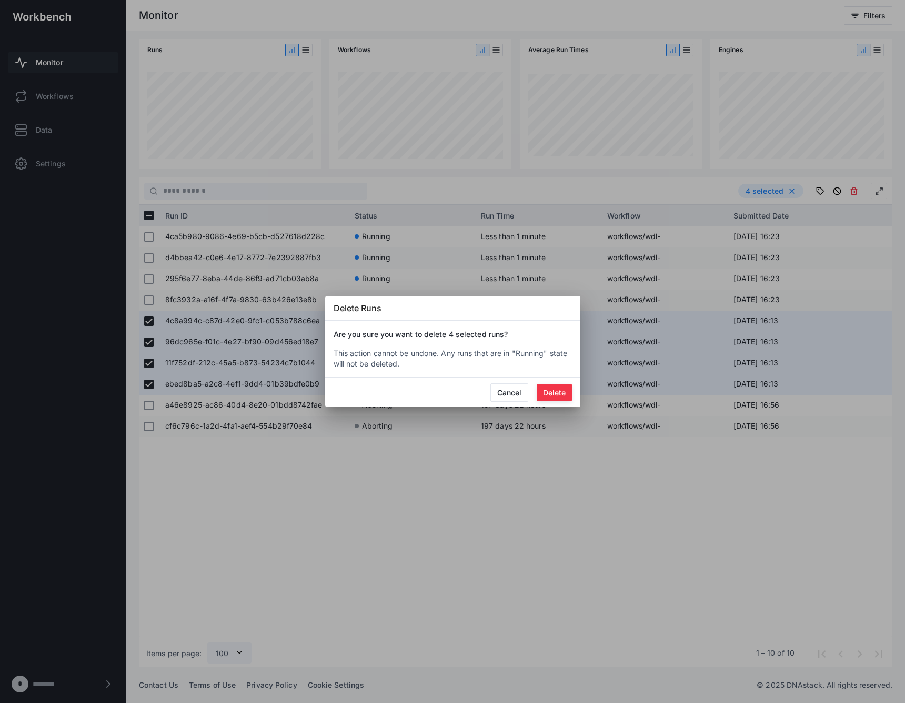
click at [548, 388] on button "Delete" at bounding box center [554, 392] width 35 height 17
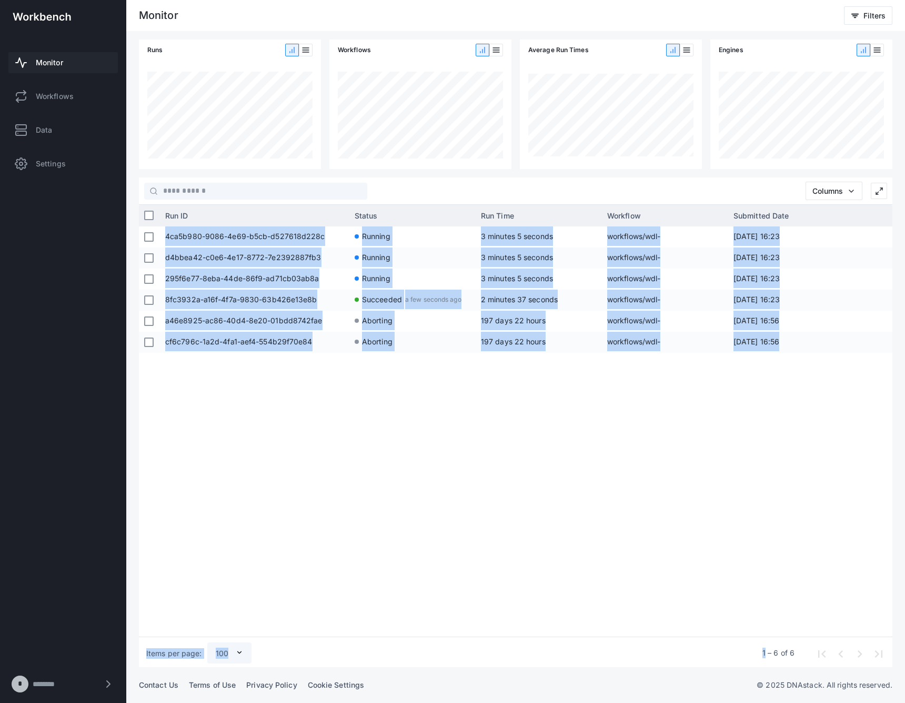
drag, startPoint x: 515, startPoint y: 632, endPoint x: 658, endPoint y: 636, distance: 143.2
click at [658, 636] on div "Press SPACE to select this row. Run ID Status Run Time Workflow Submitted Date …" at bounding box center [516, 436] width 754 height 462
click at [684, 609] on div "4ca5b980-9086-4e69-b5cb-d527618d228c Running 3 minutes 6 seconds workflows/wdl-…" at bounding box center [526, 429] width 733 height 406
